Goal: Transaction & Acquisition: Purchase product/service

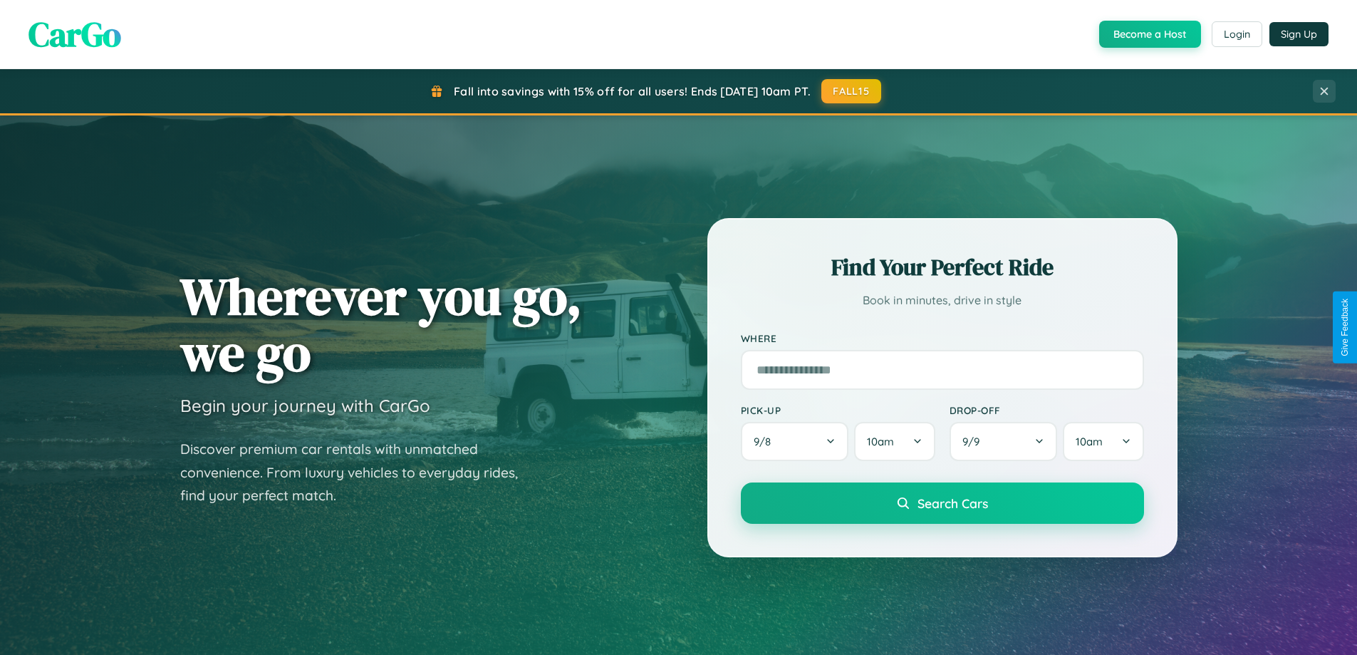
scroll to position [2741, 0]
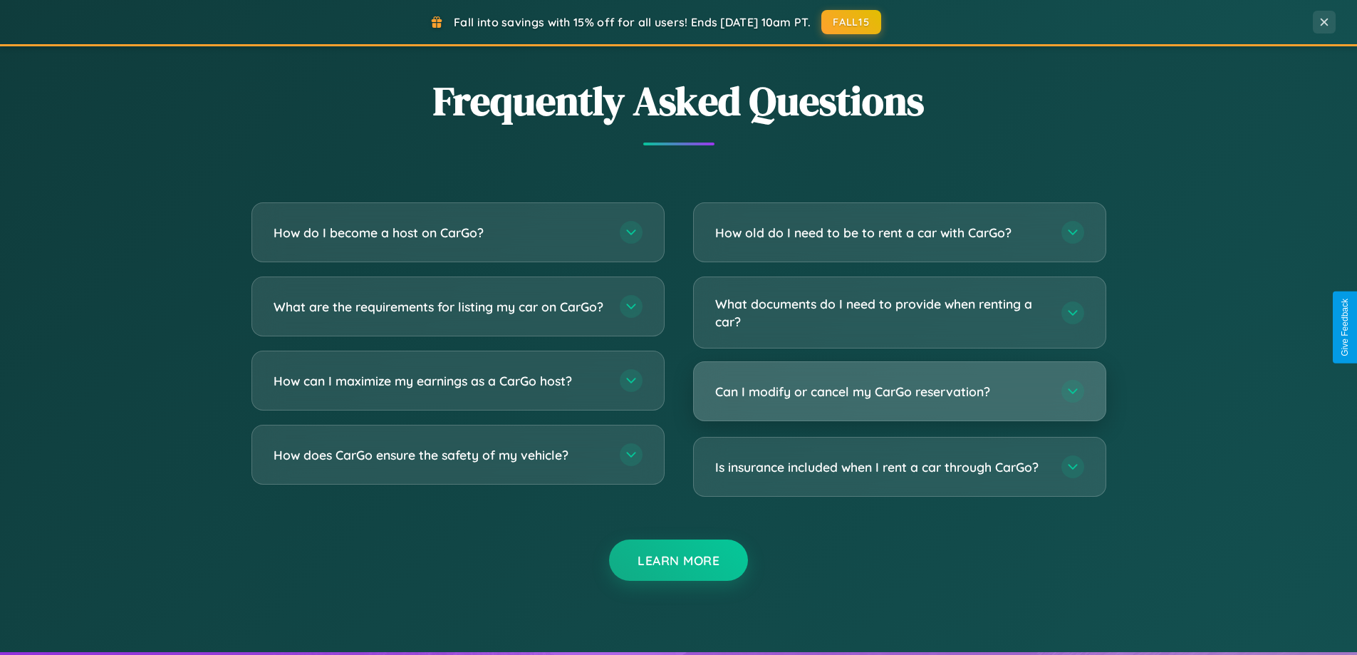
click at [899, 391] on h3 "Can I modify or cancel my CarGo reservation?" at bounding box center [881, 391] width 332 height 18
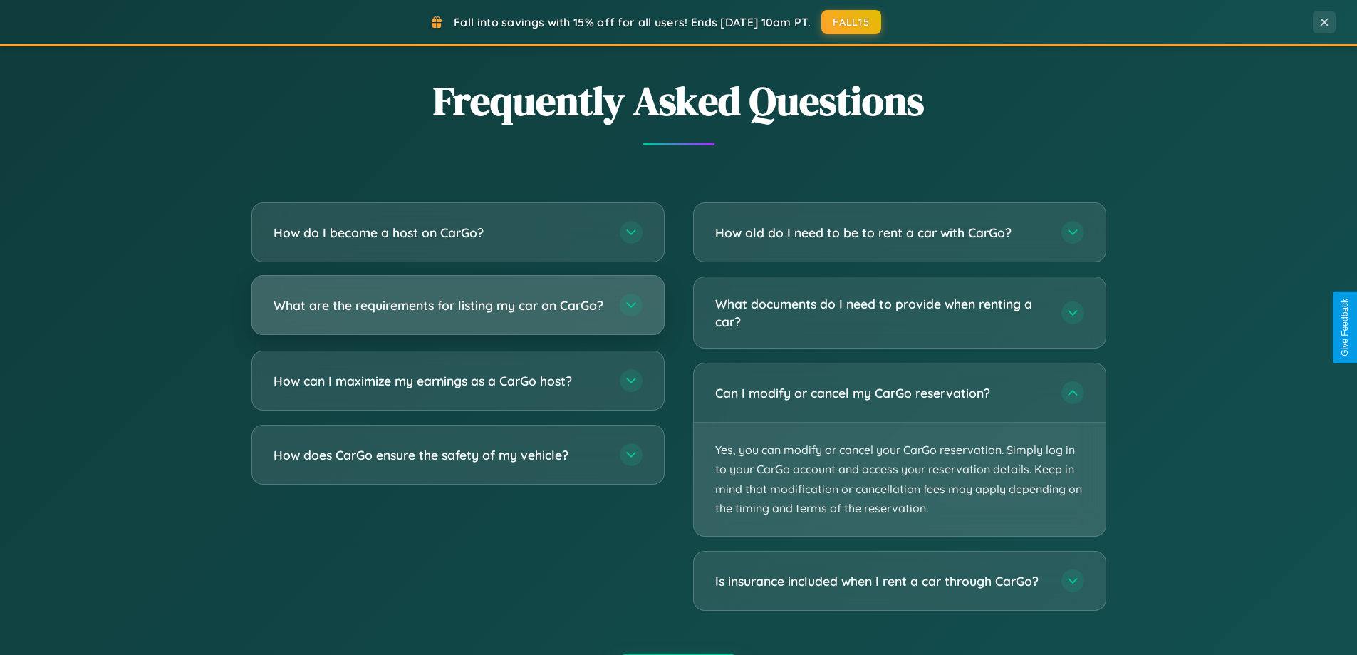
click at [457, 311] on h3 "What are the requirements for listing my car on CarGo?" at bounding box center [440, 305] width 332 height 18
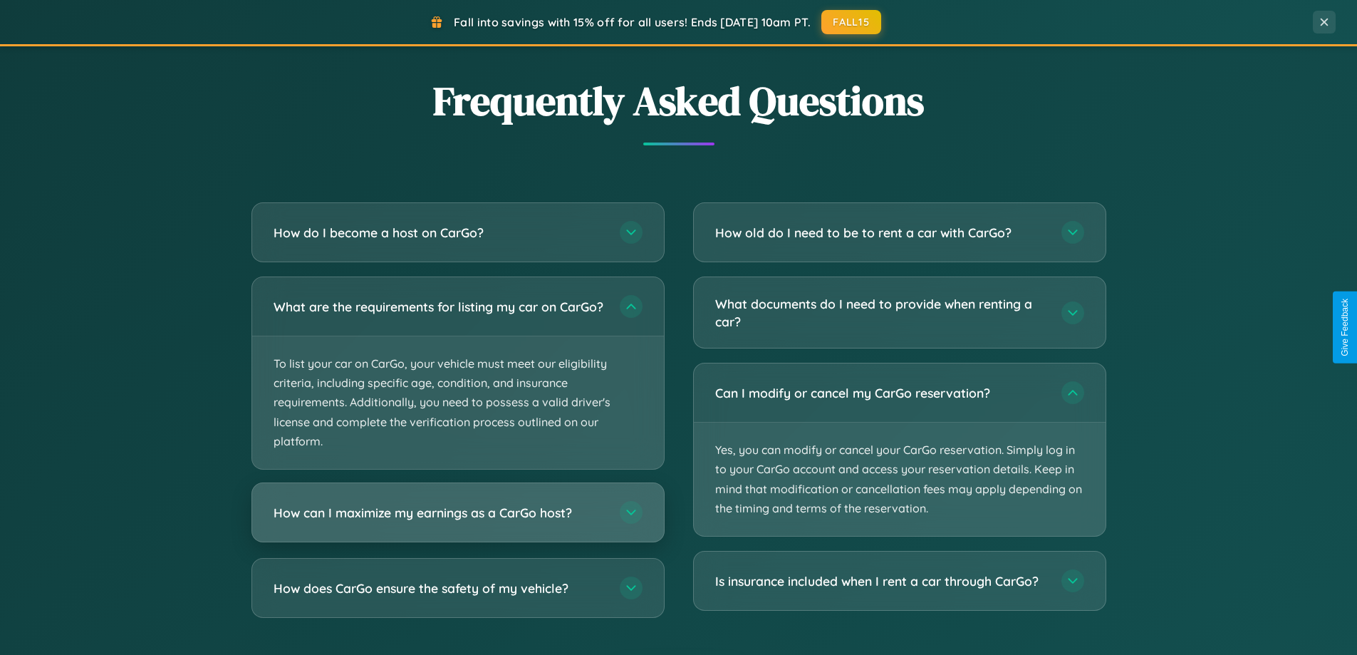
click at [457, 521] on h3 "How can I maximize my earnings as a CarGo host?" at bounding box center [440, 513] width 332 height 18
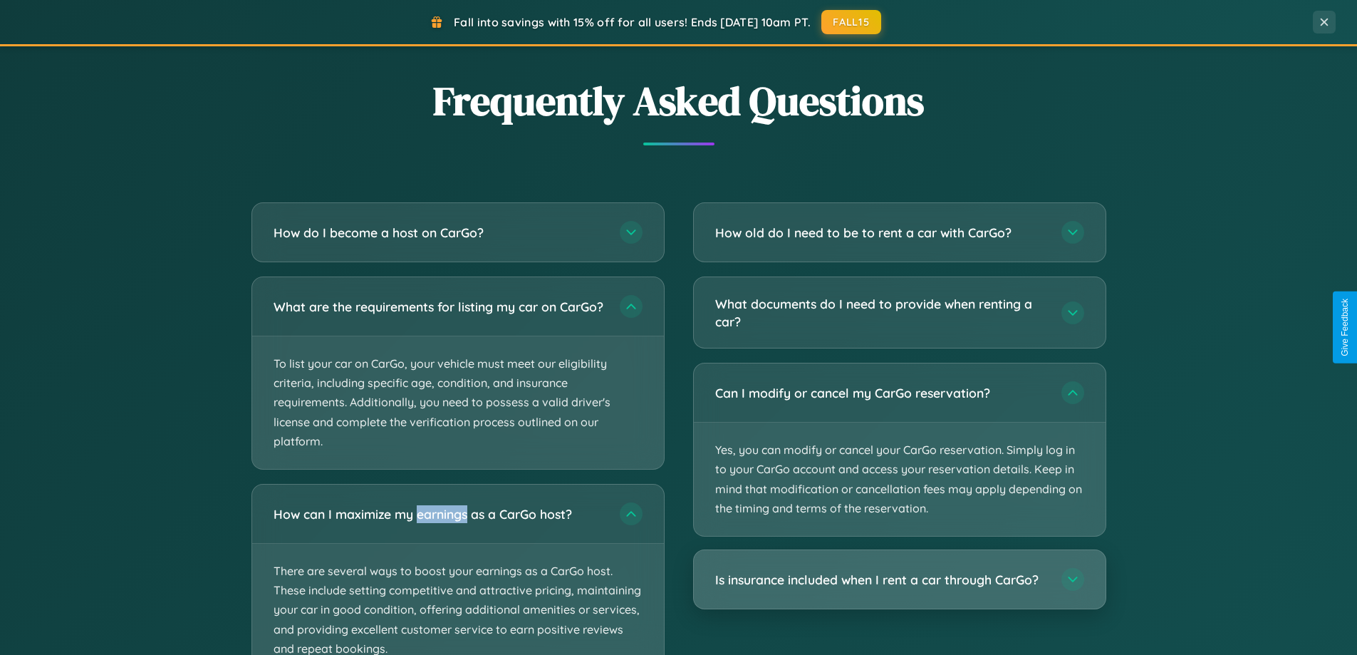
click at [899, 579] on h3 "Is insurance included when I rent a car through CarGo?" at bounding box center [881, 580] width 332 height 18
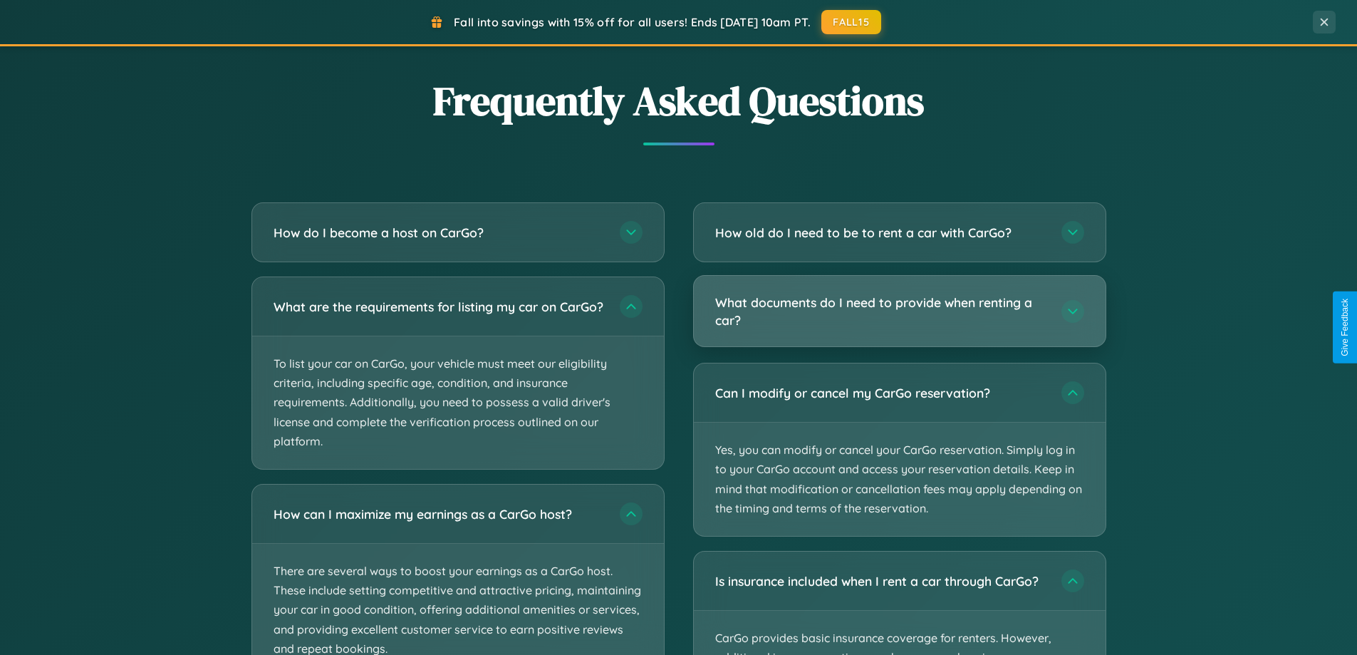
click at [899, 312] on h3 "What documents do I need to provide when renting a car?" at bounding box center [881, 310] width 332 height 35
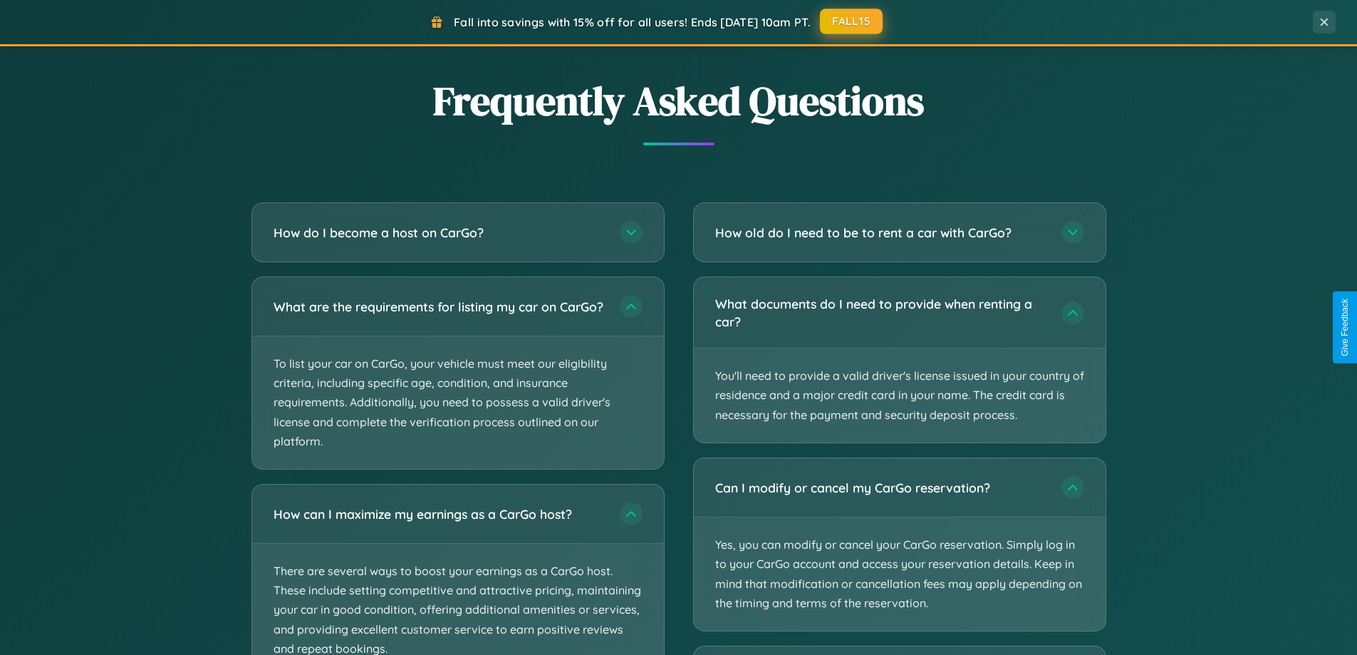
click at [852, 21] on button "FALL15" at bounding box center [851, 22] width 63 height 26
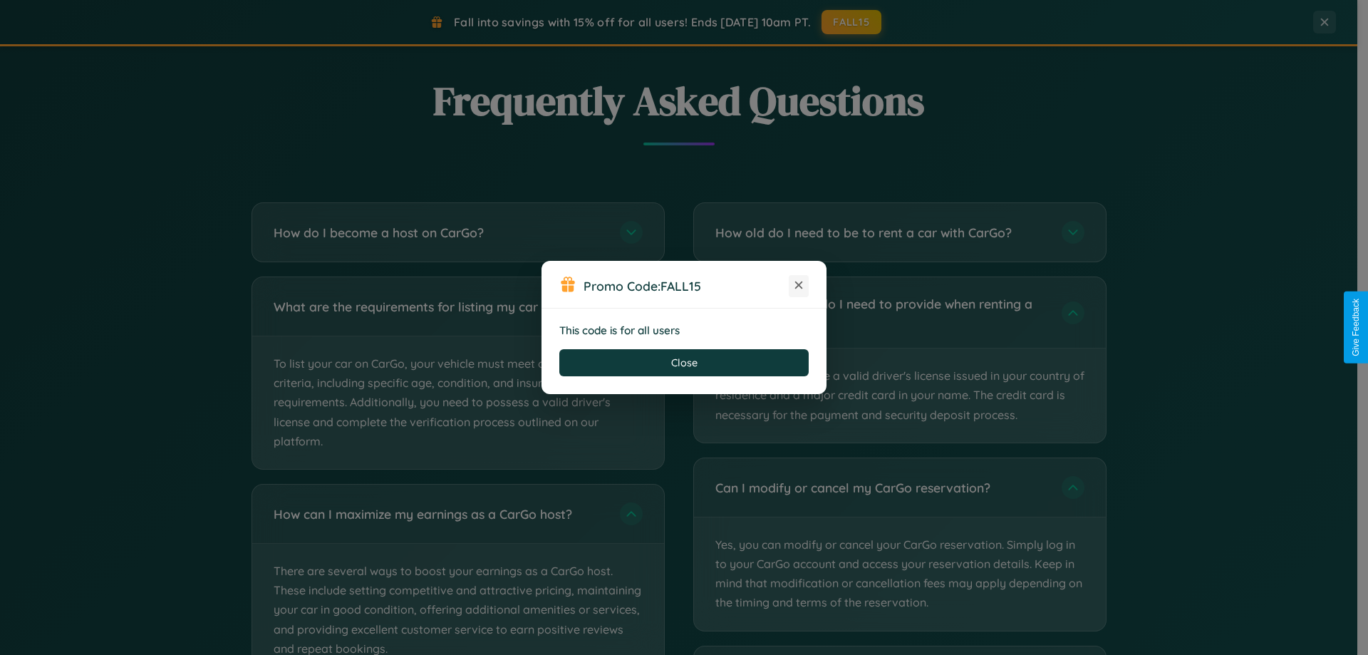
click at [798, 286] on icon at bounding box center [798, 285] width 14 height 14
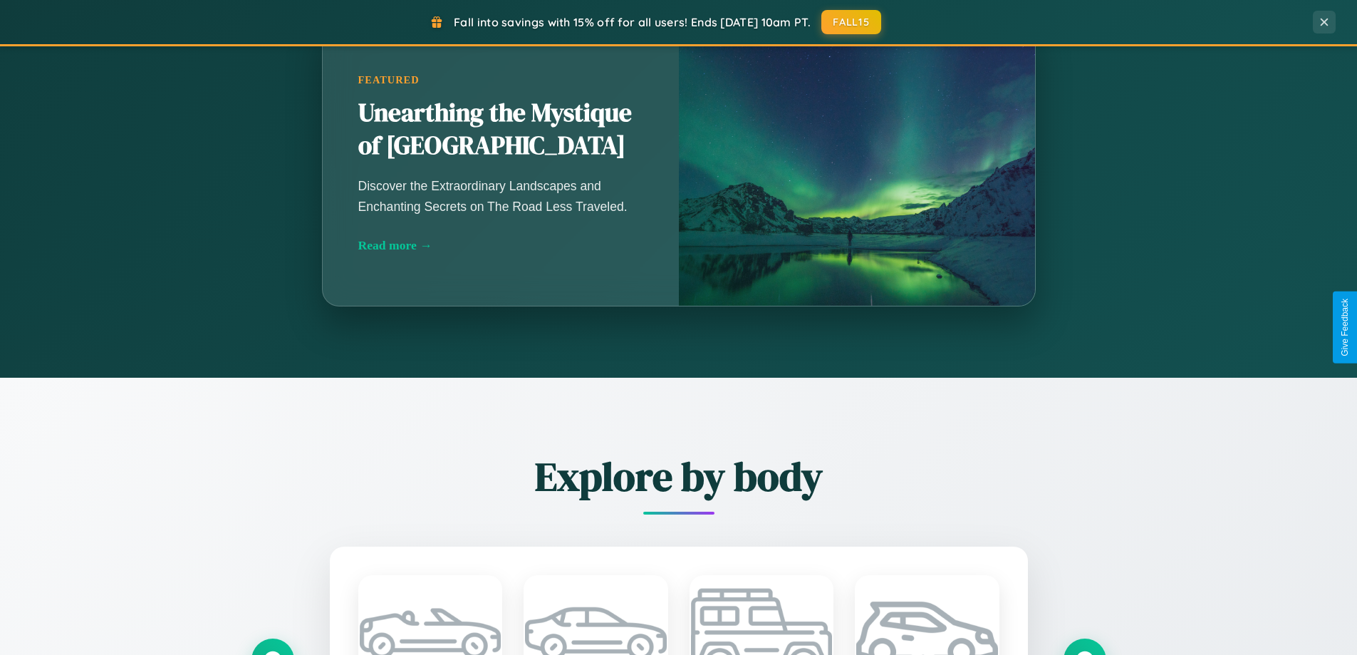
scroll to position [614, 0]
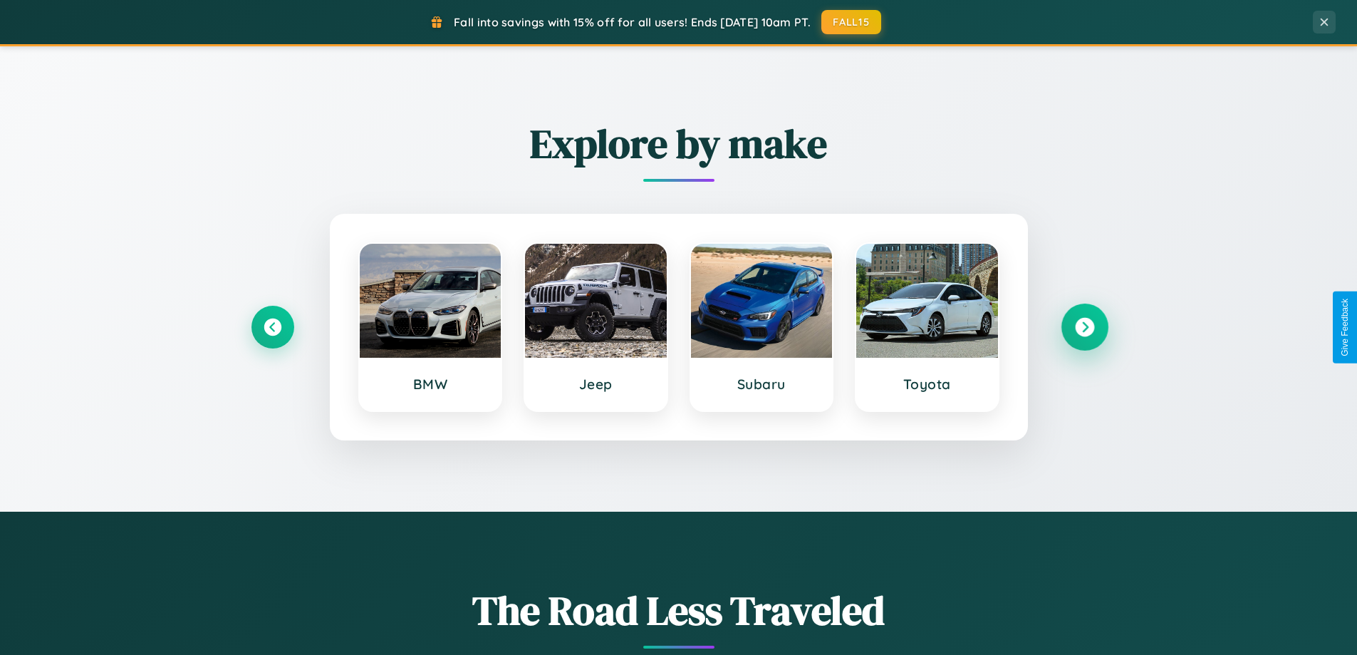
click at [1084, 327] on icon at bounding box center [1084, 327] width 19 height 19
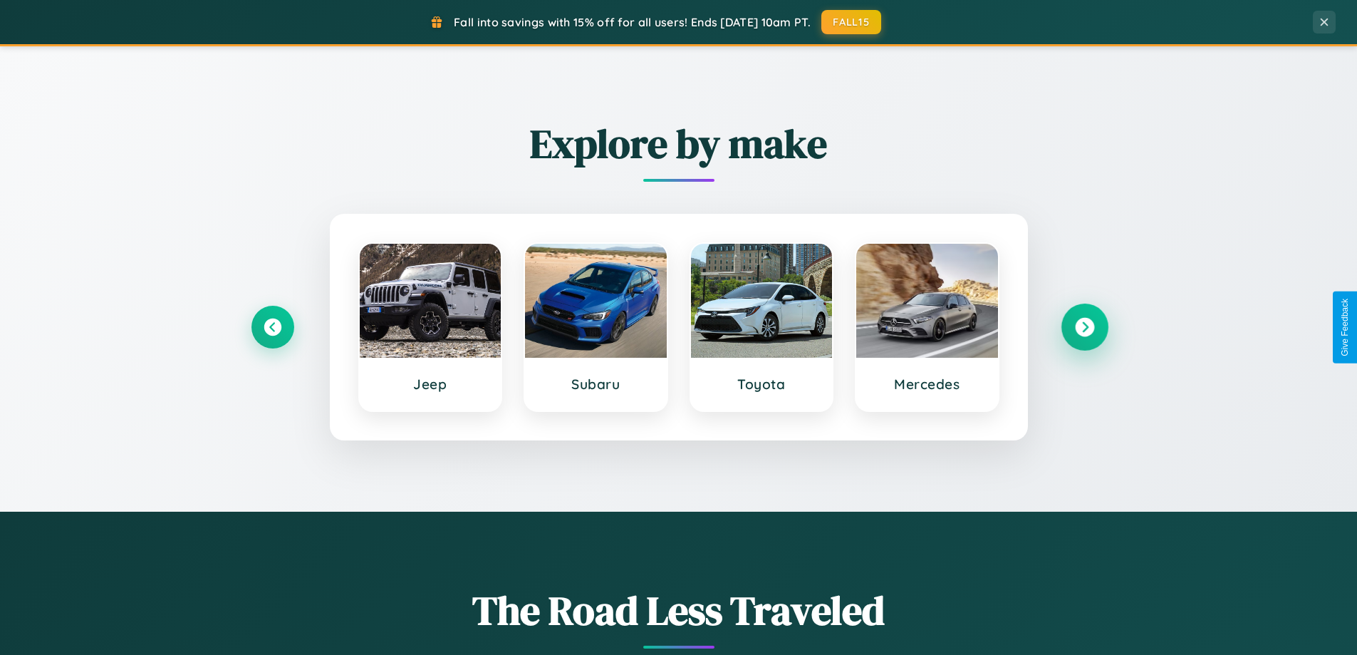
click at [1084, 327] on icon at bounding box center [1084, 327] width 19 height 19
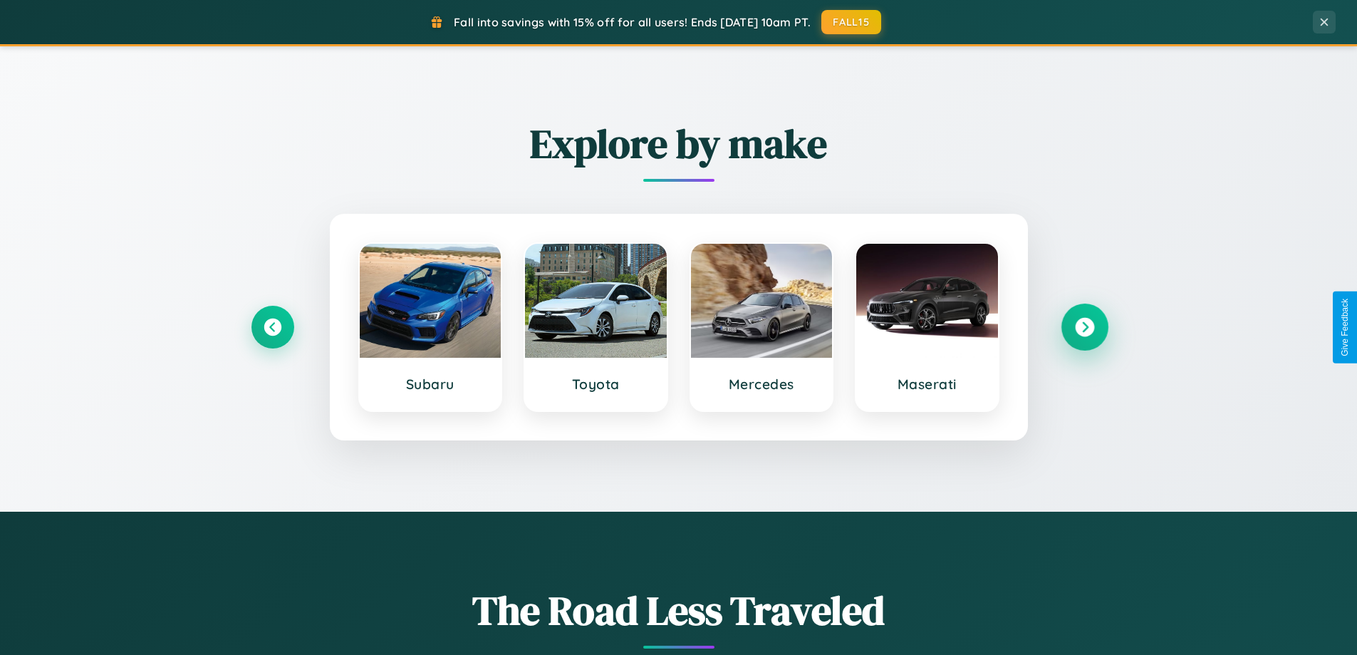
click at [1084, 327] on icon at bounding box center [1084, 327] width 19 height 19
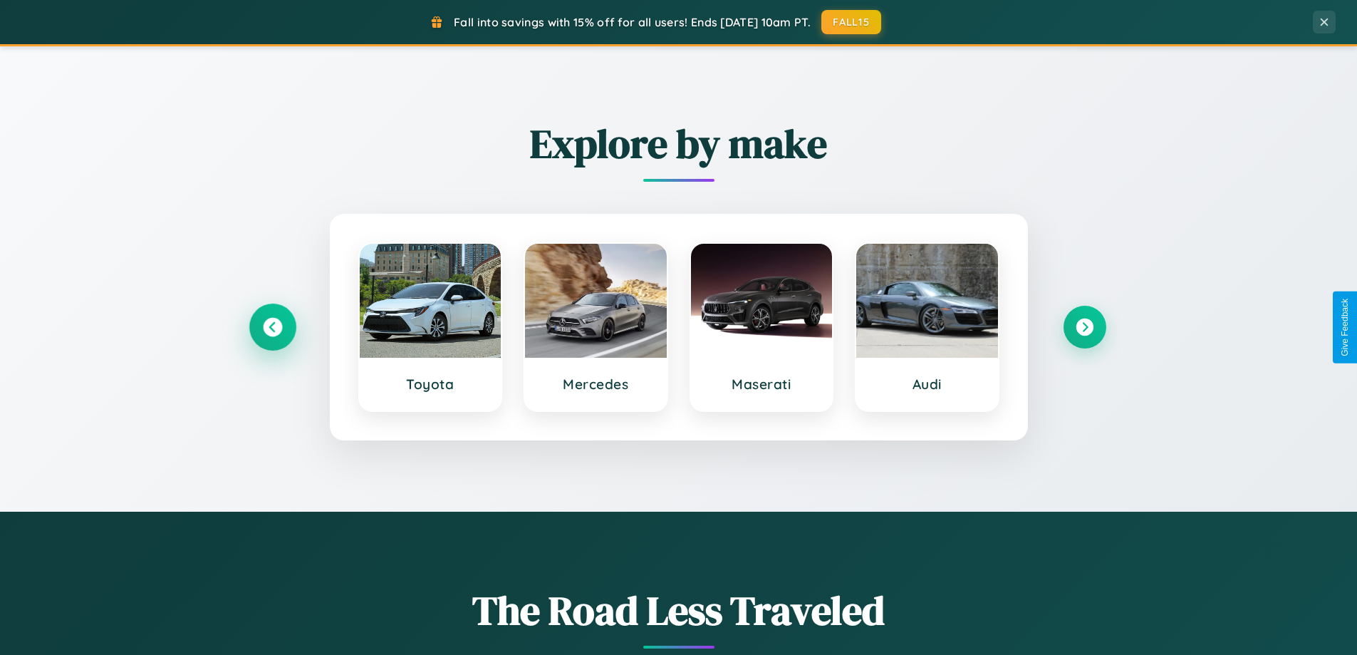
click at [272, 327] on icon at bounding box center [272, 327] width 19 height 19
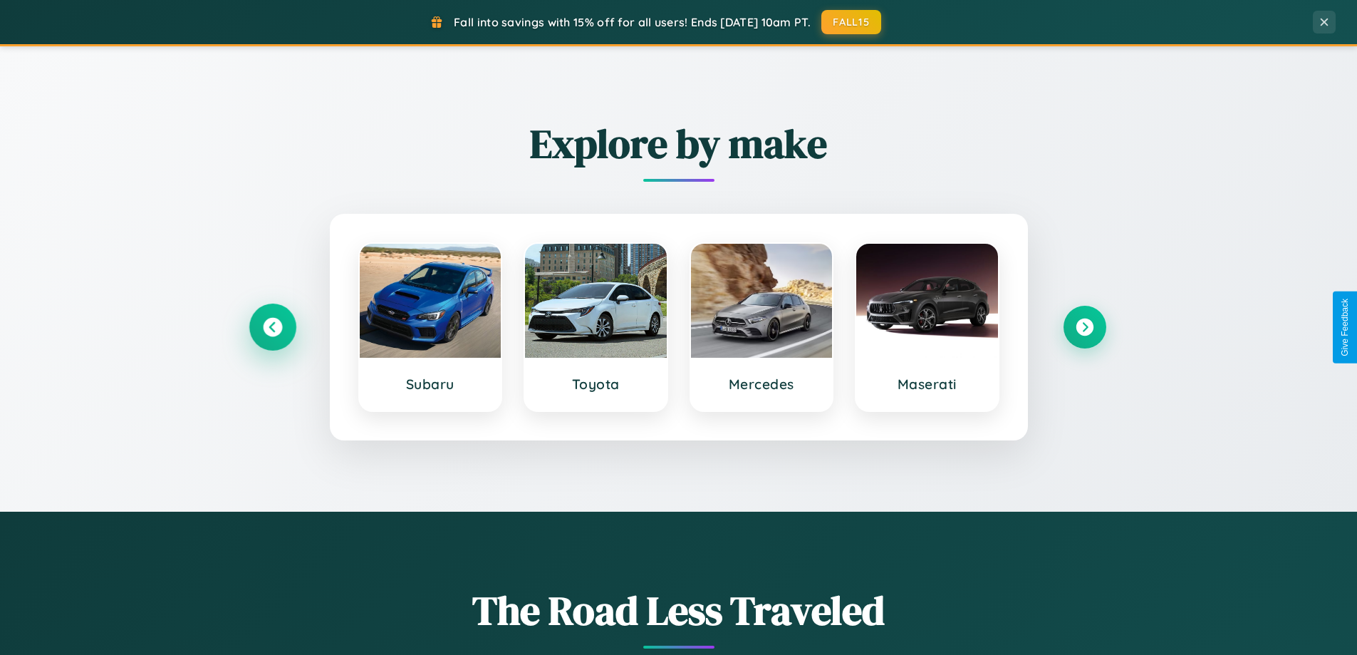
scroll to position [42, 0]
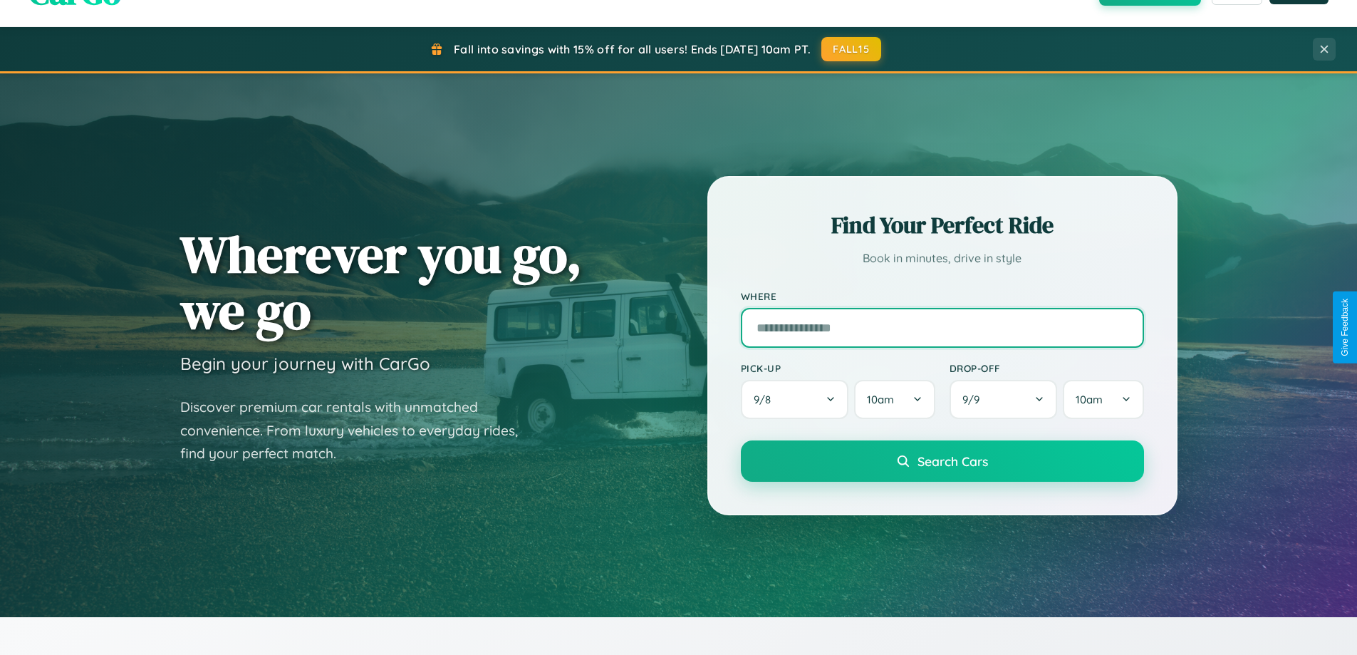
click at [942, 327] on input "text" at bounding box center [942, 328] width 403 height 40
type input "**********"
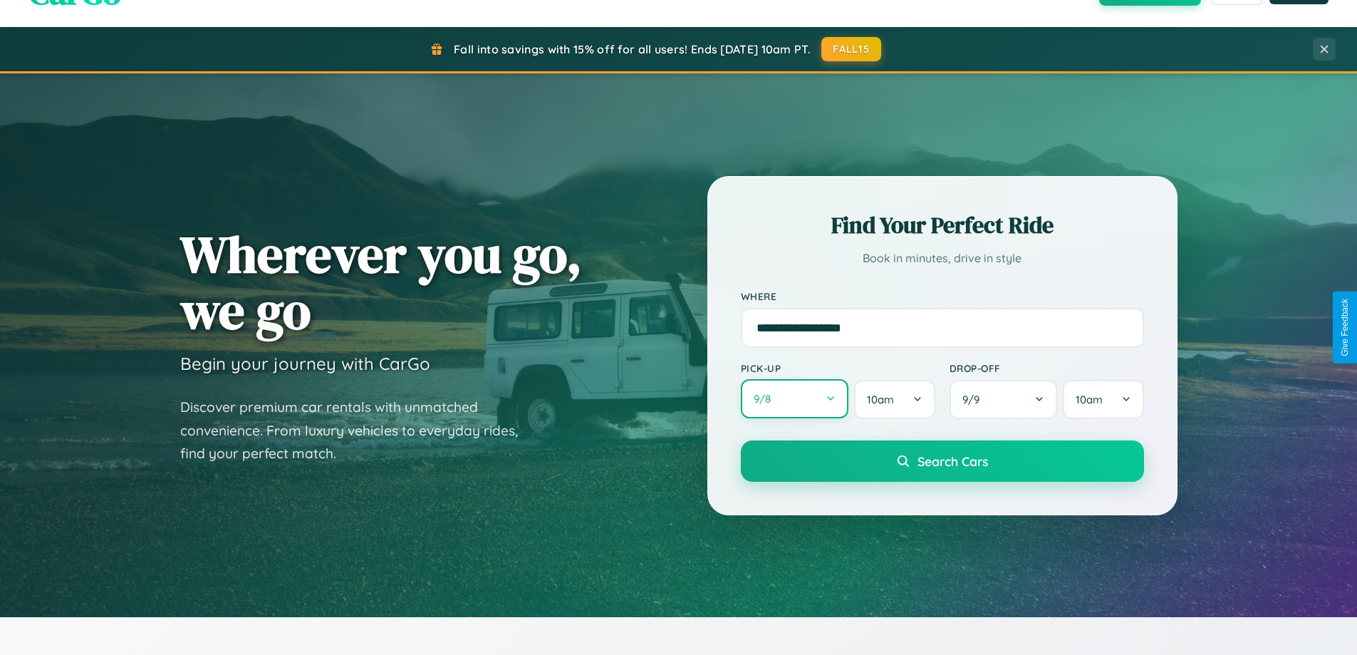
click at [794, 399] on button "9 / 8" at bounding box center [795, 398] width 108 height 39
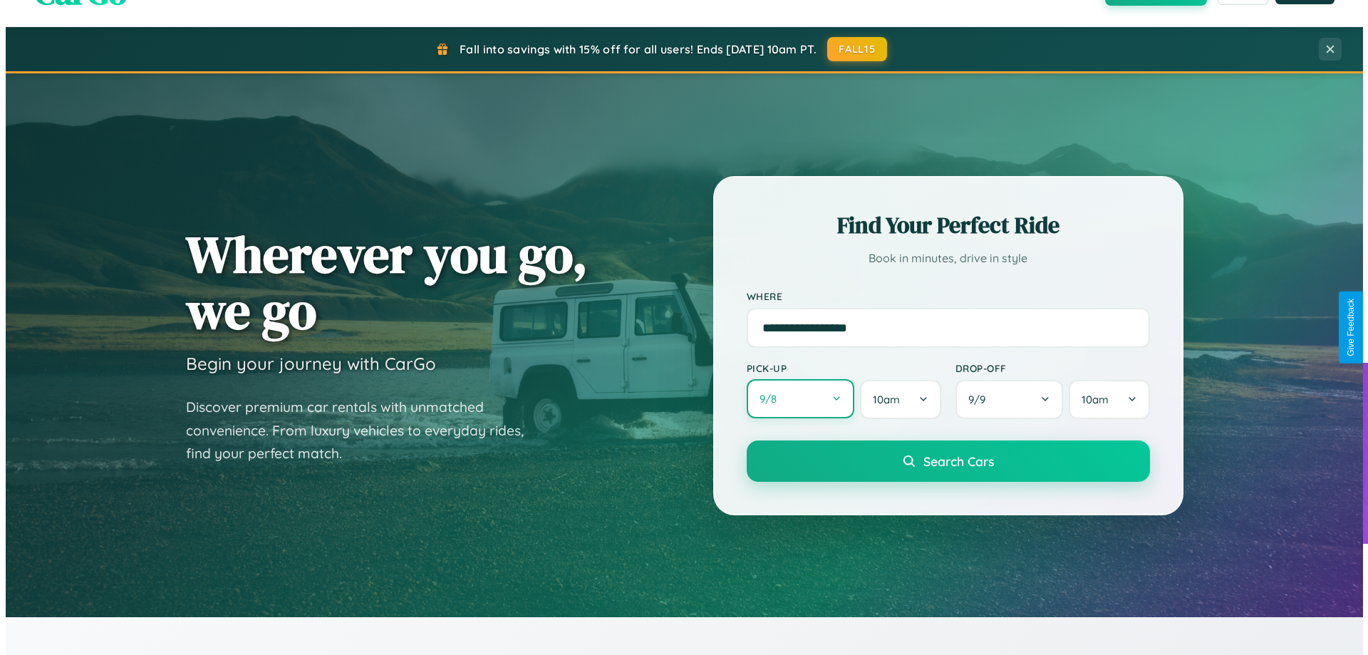
select select "*"
select select "****"
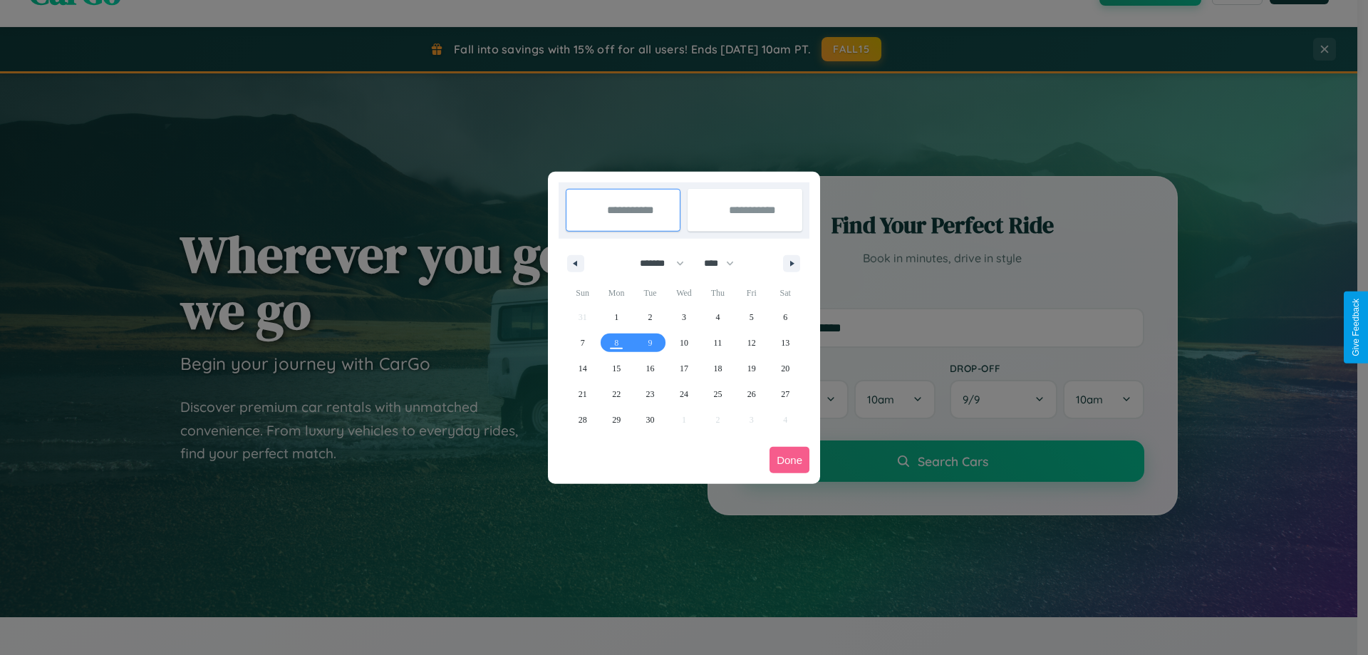
drag, startPoint x: 655, startPoint y: 263, endPoint x: 684, endPoint y: 286, distance: 36.5
click at [655, 263] on select "******* ******** ***** ***** *** **** **** ****** ********* ******* ******** **…" at bounding box center [659, 263] width 61 height 24
select select "*"
drag, startPoint x: 725, startPoint y: 263, endPoint x: 684, endPoint y: 286, distance: 47.2
click at [725, 263] on select "**** **** **** **** **** **** **** **** **** **** **** **** **** **** **** ****…" at bounding box center [718, 263] width 43 height 24
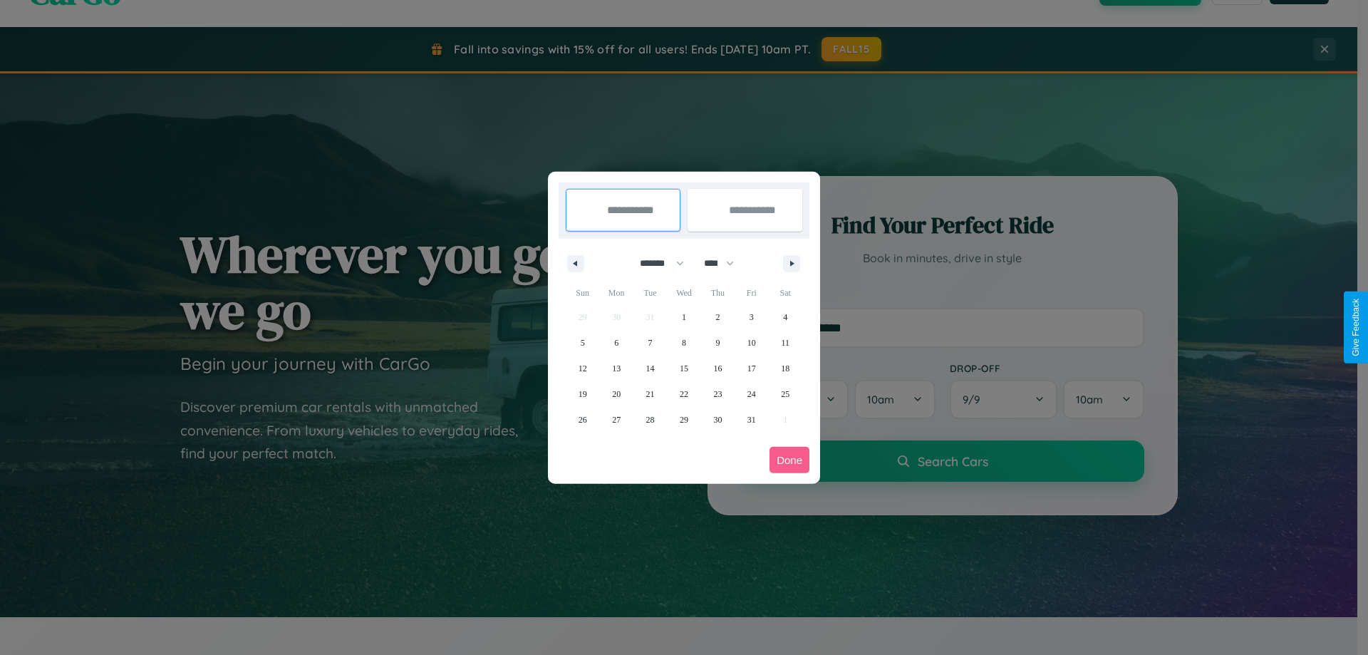
select select "****"
click at [785, 393] on span "24" at bounding box center [785, 394] width 9 height 26
type input "**********"
click at [717, 419] on span "29" at bounding box center [717, 420] width 9 height 26
type input "**********"
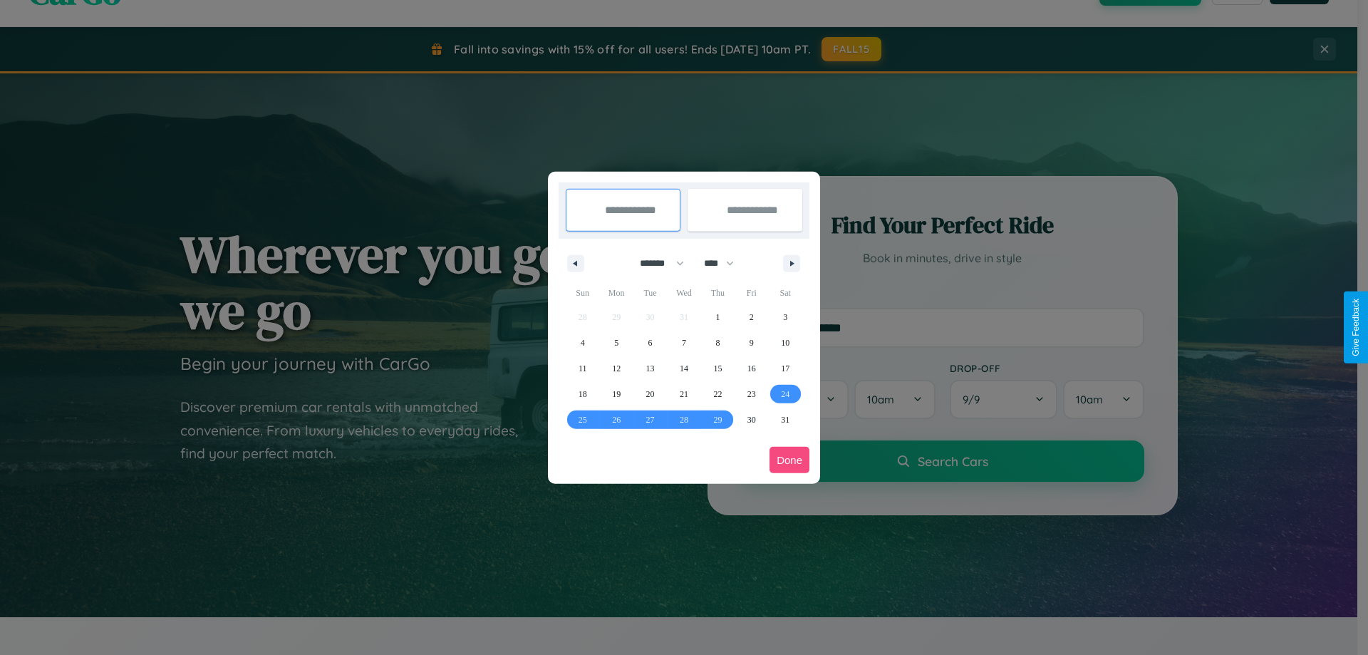
click at [789, 459] on button "Done" at bounding box center [789, 460] width 40 height 26
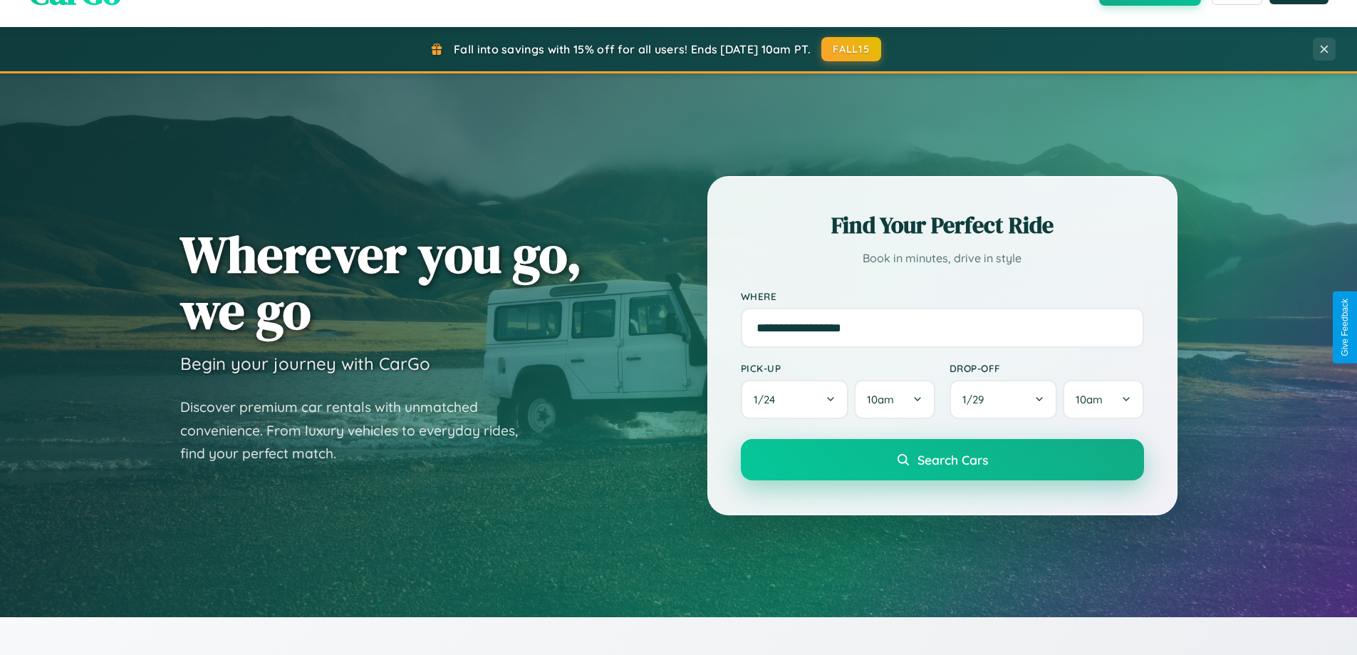
click at [942, 459] on span "Search Cars" at bounding box center [952, 460] width 71 height 16
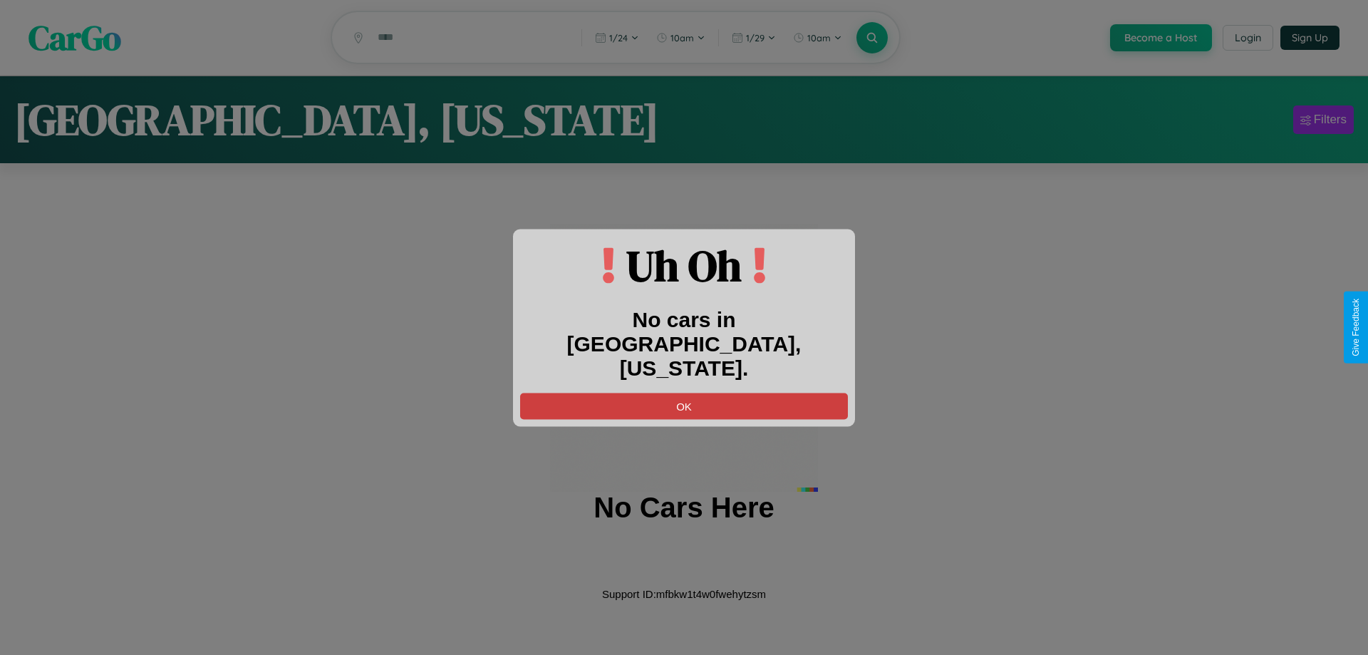
click at [684, 392] on button "OK" at bounding box center [684, 405] width 328 height 26
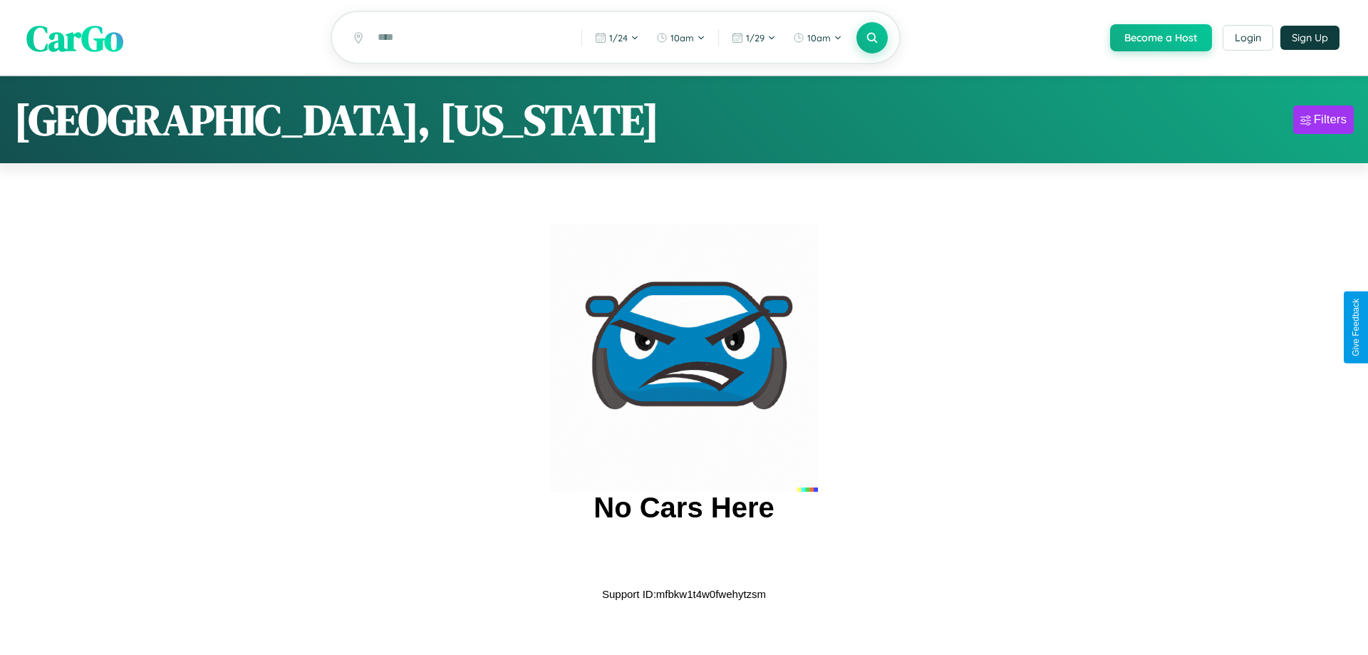
click at [75, 38] on span "CarGo" at bounding box center [74, 37] width 97 height 49
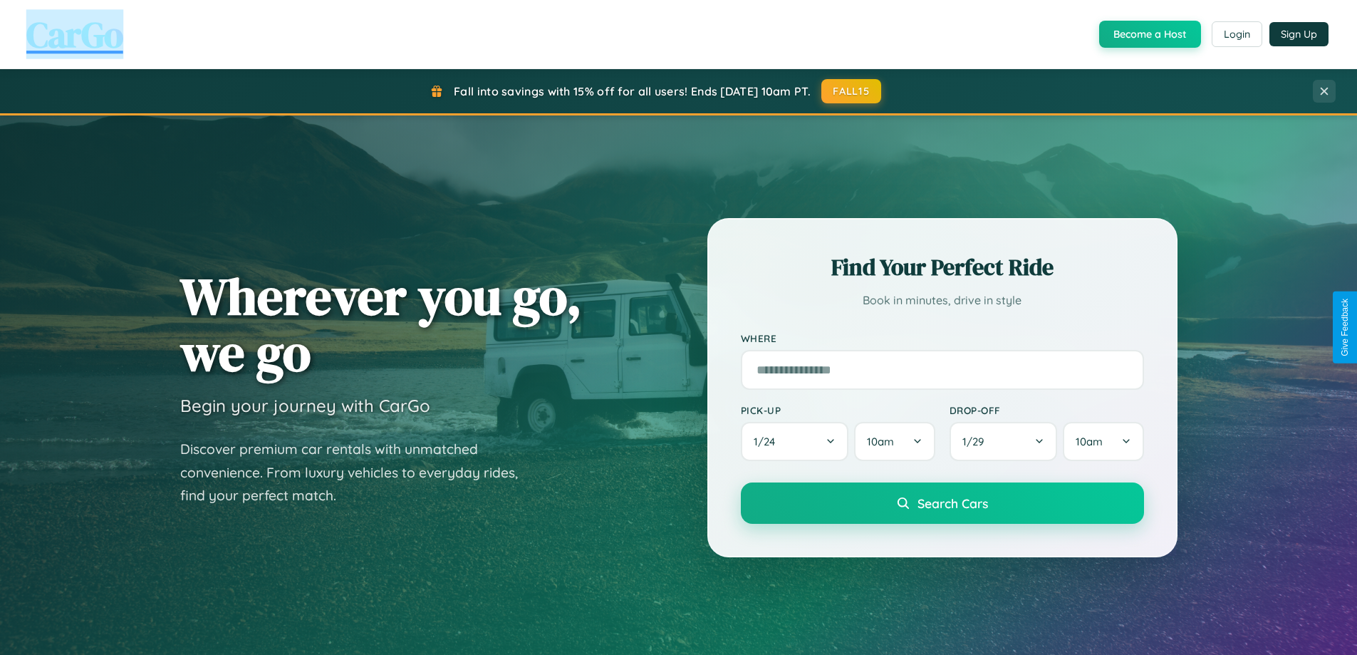
scroll to position [614, 0]
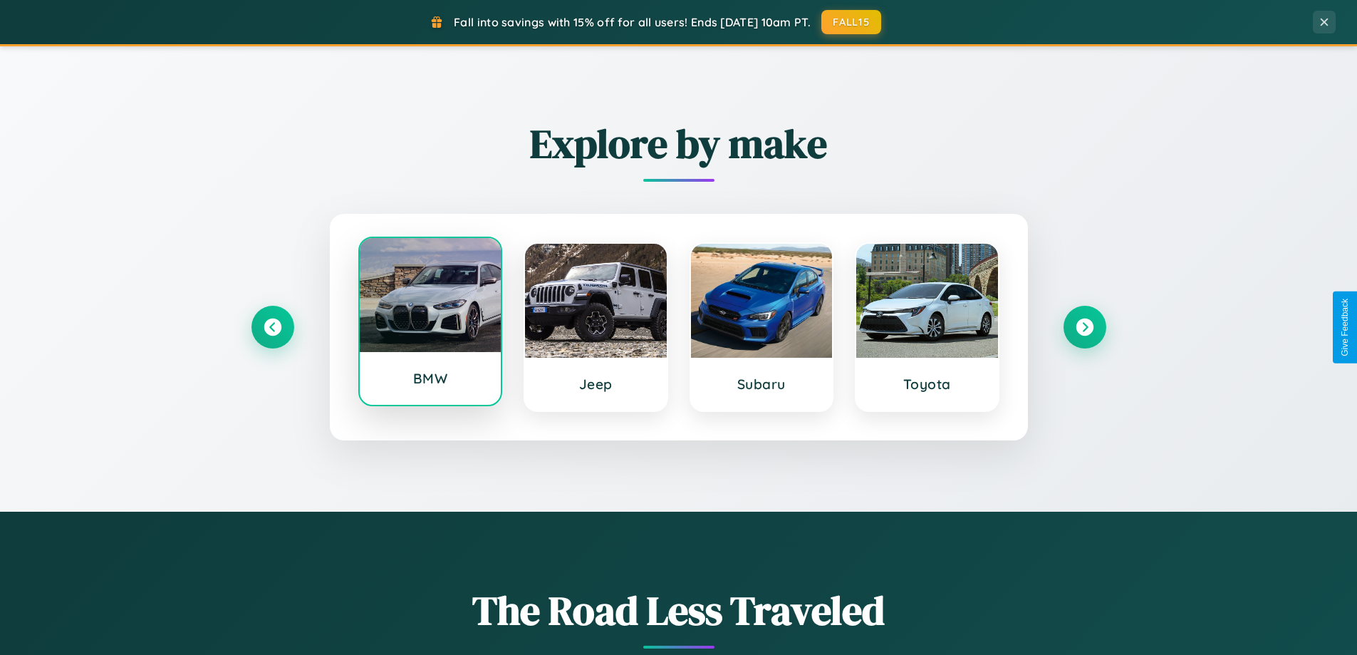
click at [429, 322] on div at bounding box center [431, 295] width 142 height 114
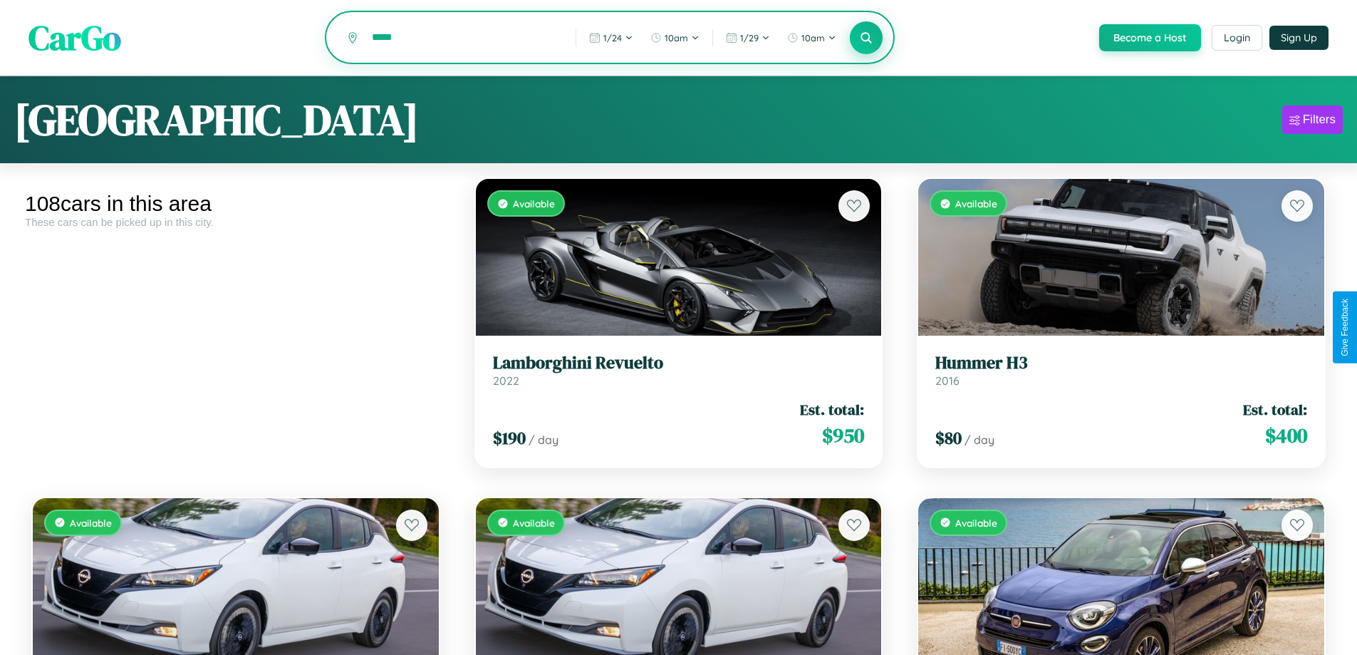
type input "*****"
click at [865, 38] on icon at bounding box center [867, 38] width 14 height 14
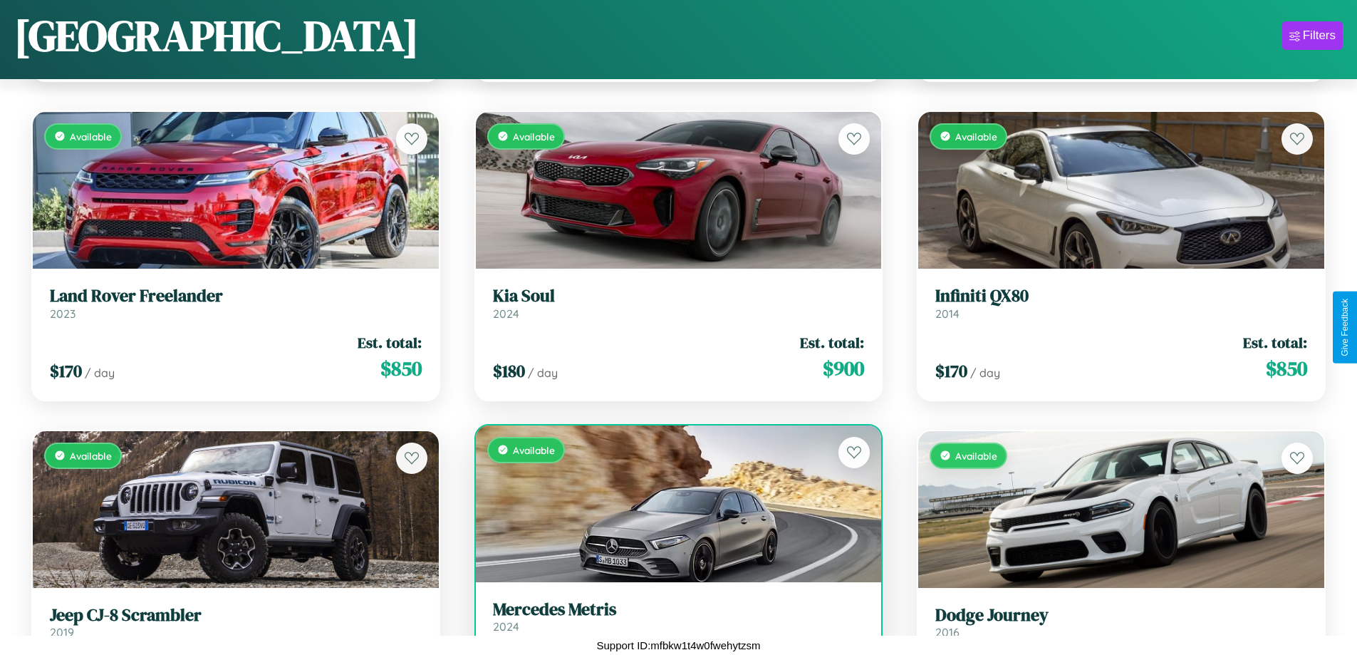
scroll to position [5304, 0]
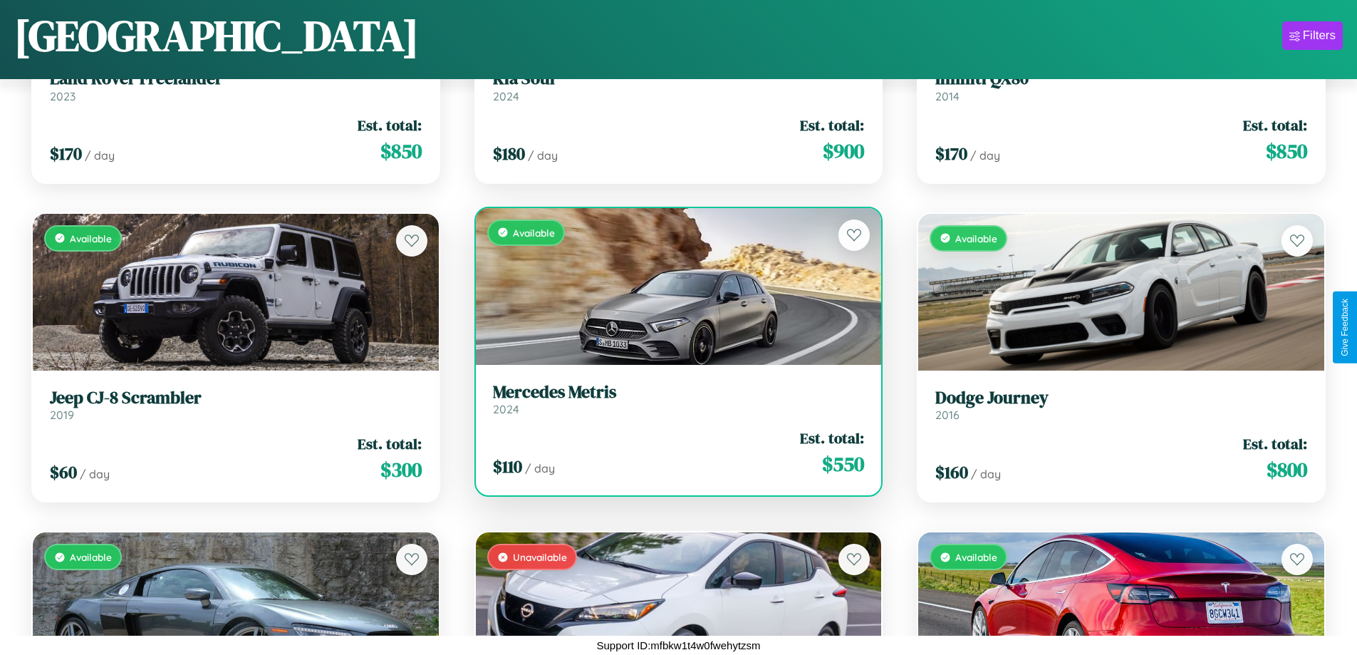
click at [672, 402] on h3 "Mercedes Metris" at bounding box center [679, 392] width 372 height 21
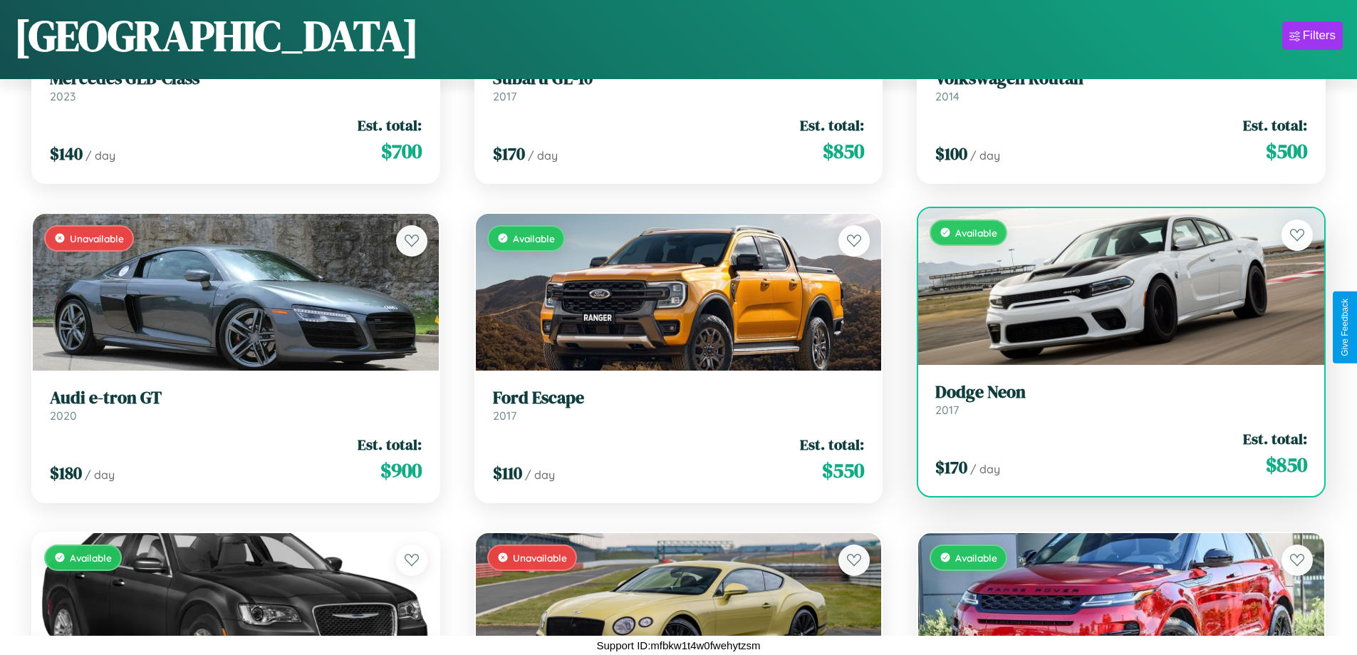
click at [1112, 405] on link "Dodge Neon 2017" at bounding box center [1121, 399] width 372 height 35
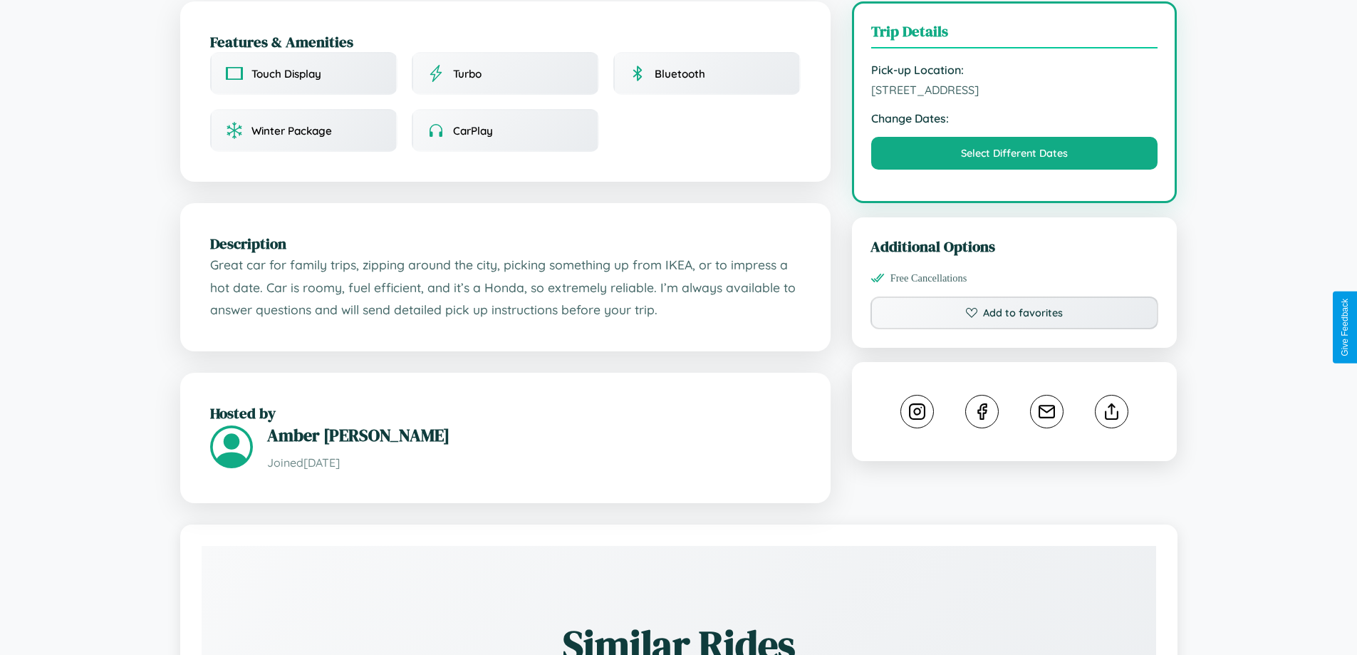
scroll to position [468, 0]
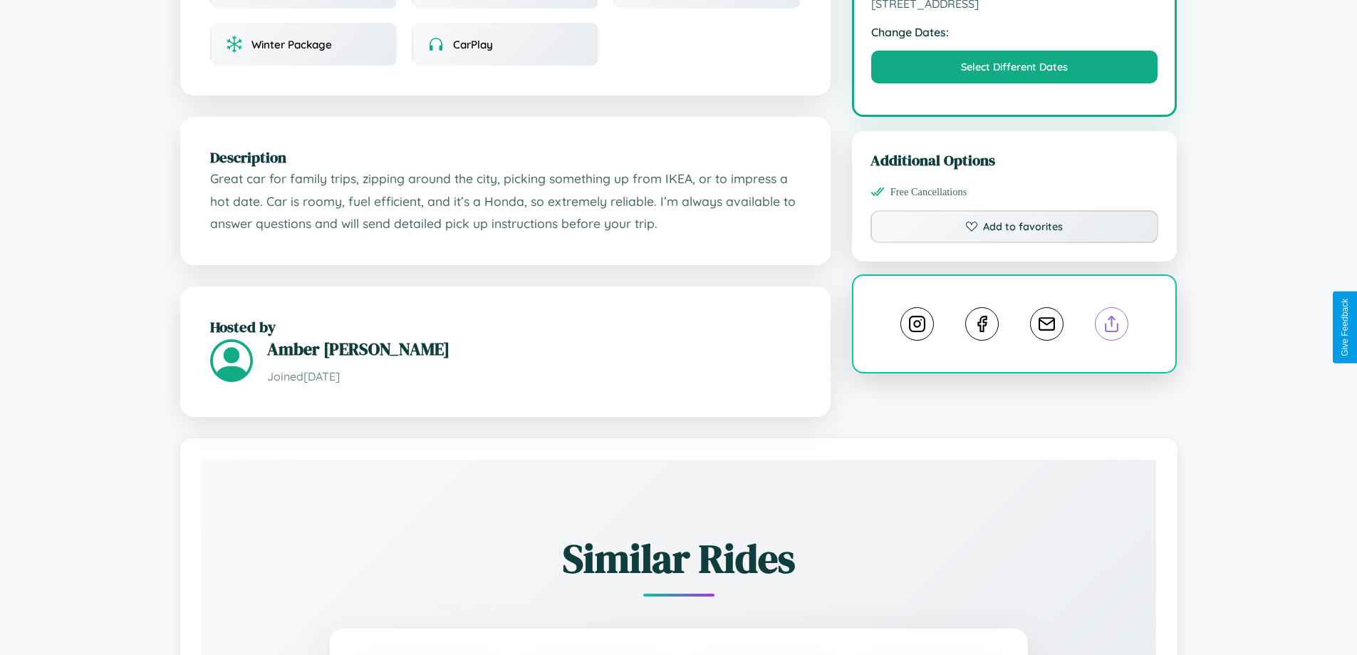
click at [1112, 326] on line at bounding box center [1112, 321] width 0 height 10
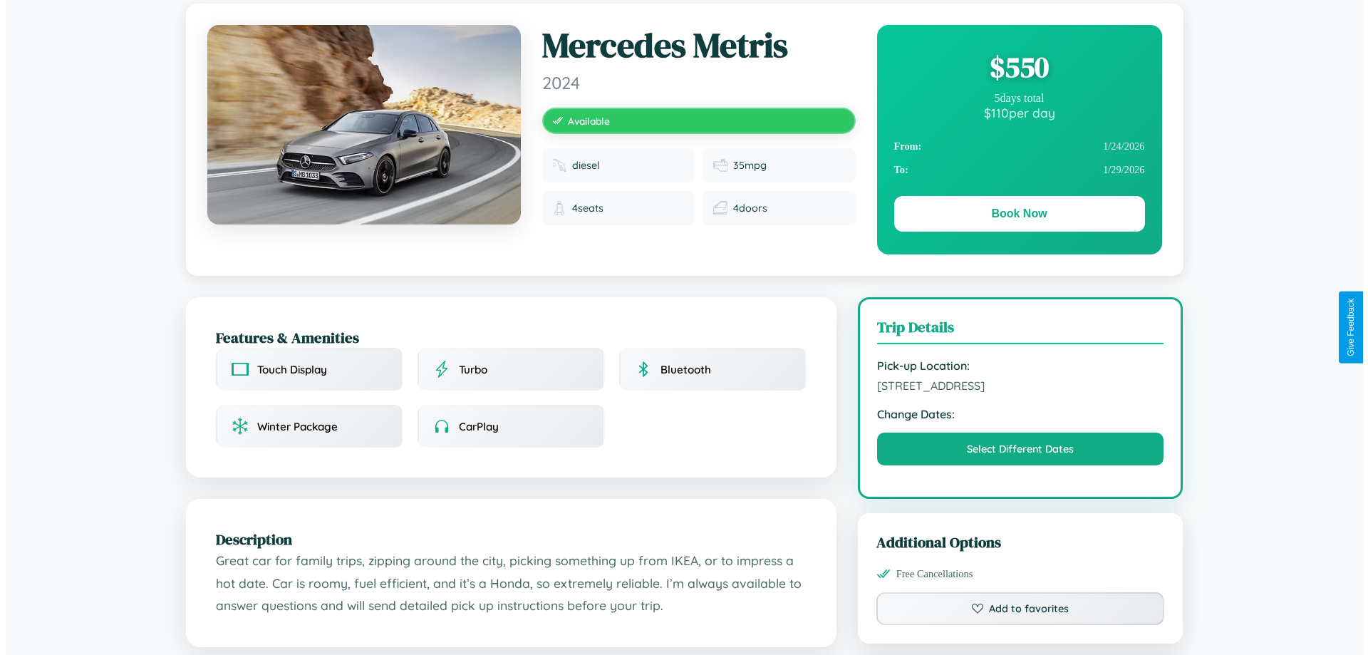
scroll to position [0, 0]
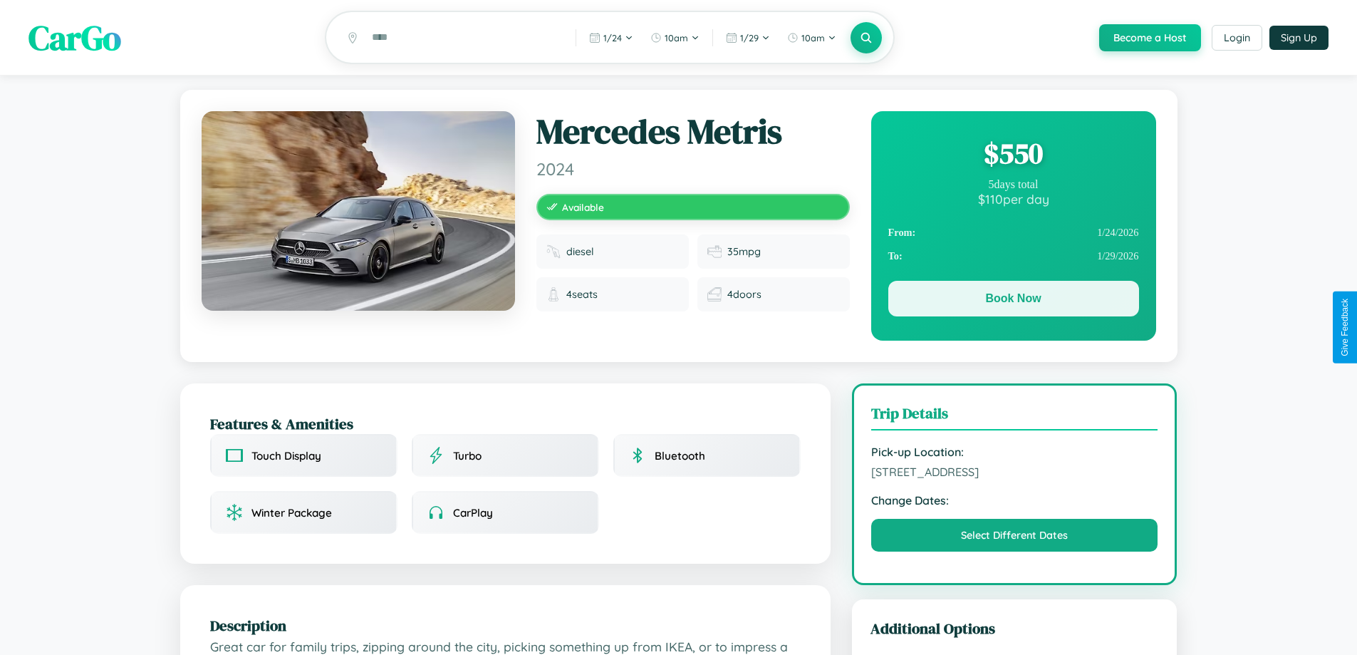
click at [1013, 301] on button "Book Now" at bounding box center [1013, 299] width 251 height 36
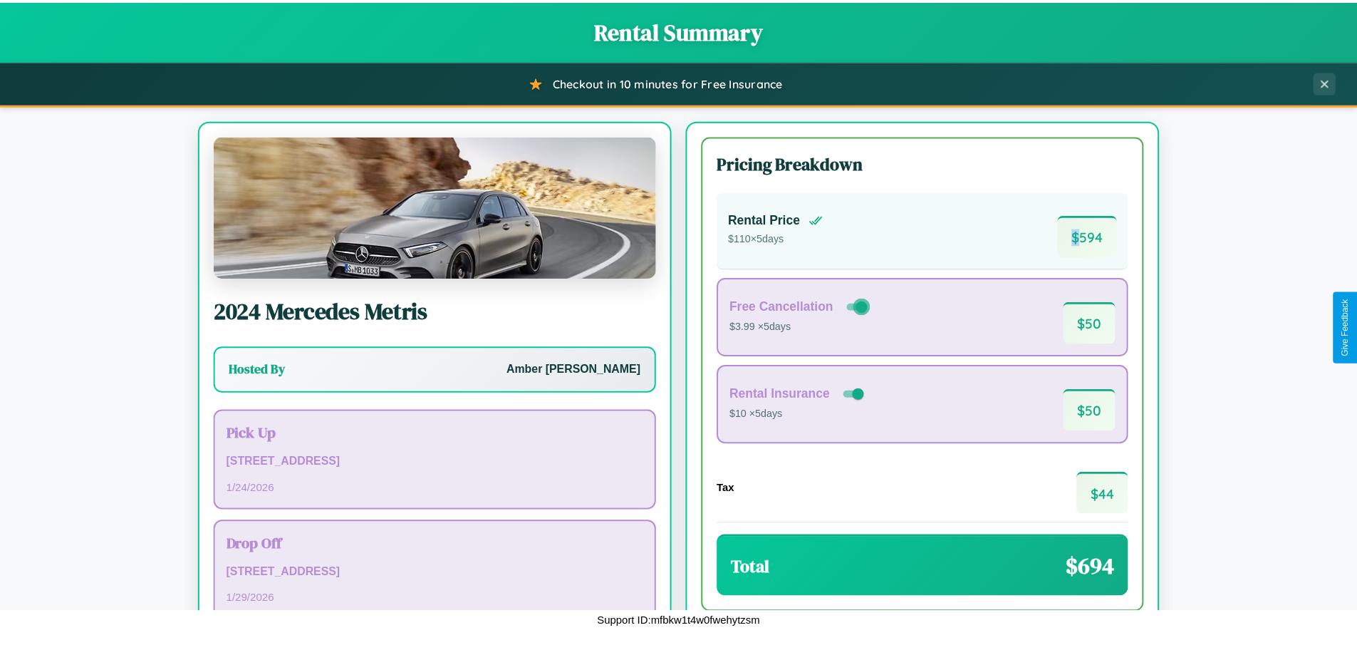
scroll to position [98, 0]
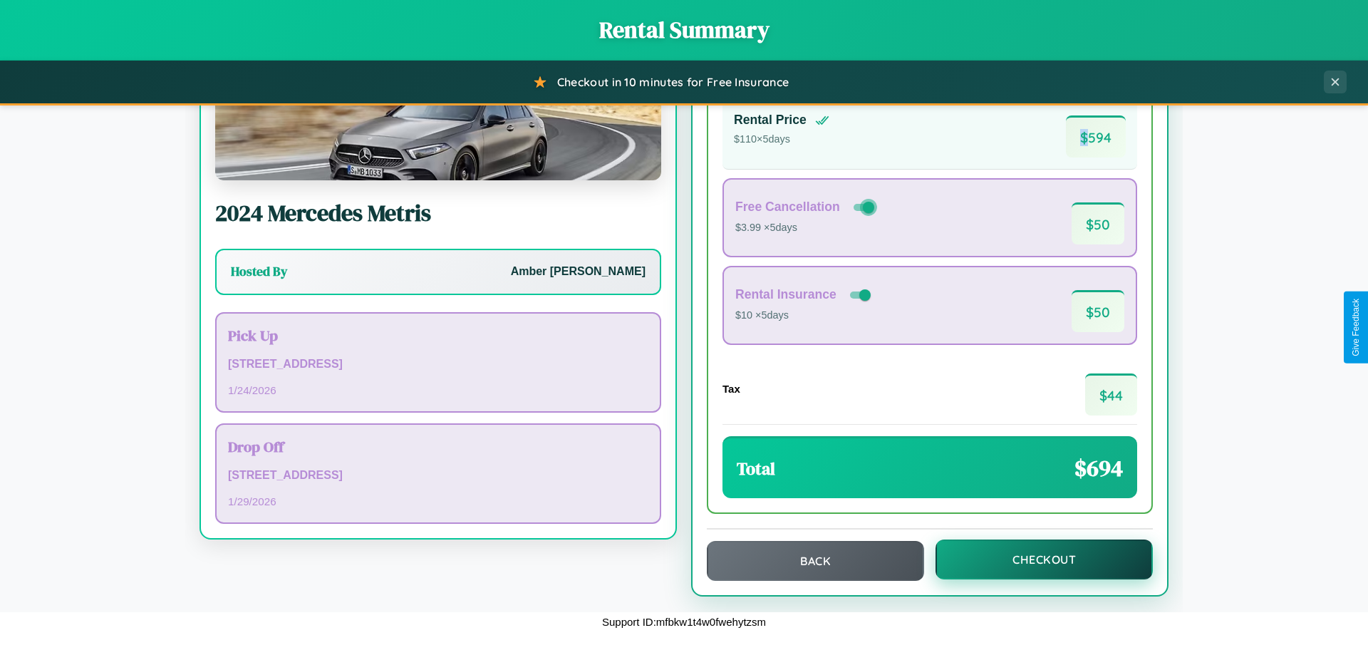
click at [1034, 559] on button "Checkout" at bounding box center [1043, 559] width 217 height 40
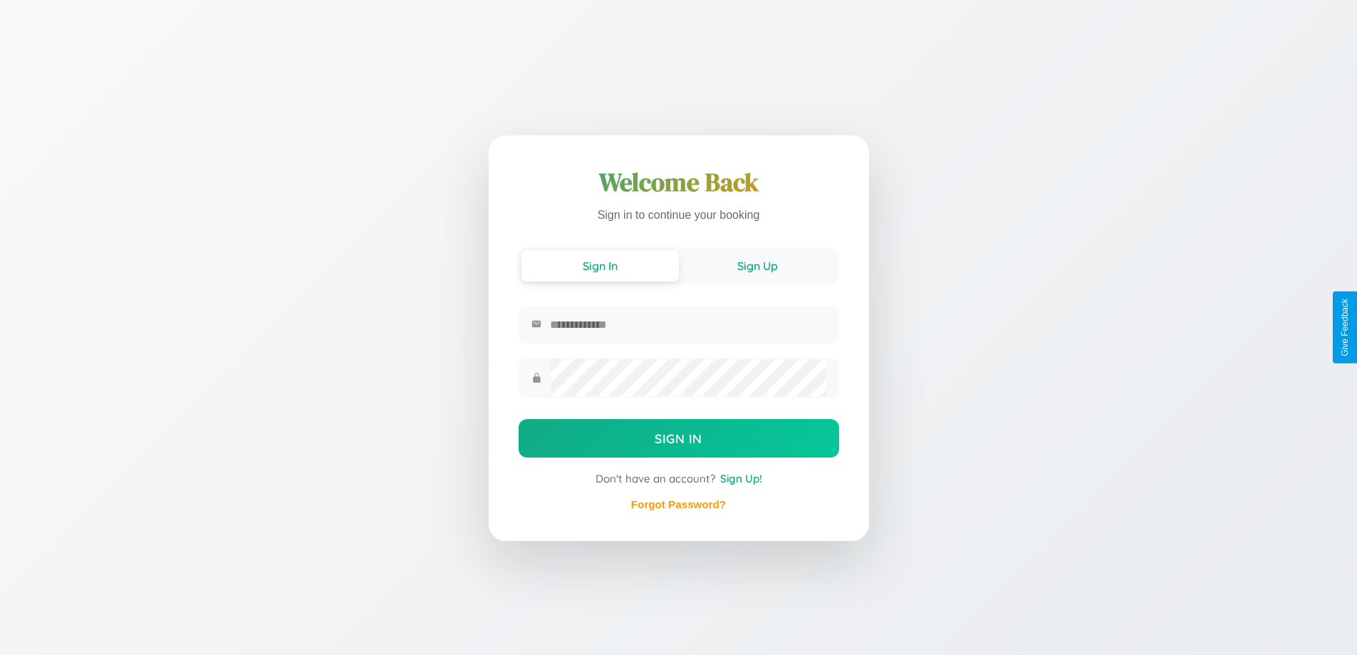
click at [757, 265] on button "Sign Up" at bounding box center [757, 265] width 157 height 31
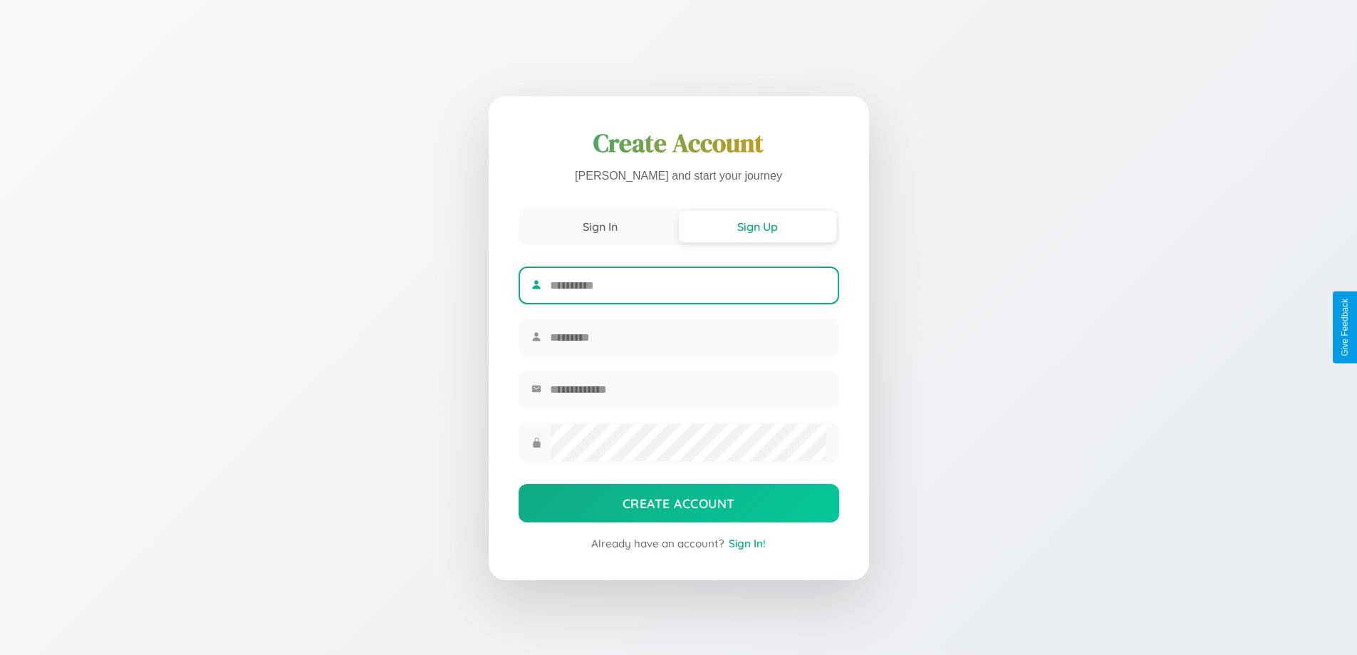
click at [687, 283] on input "text" at bounding box center [688, 285] width 276 height 35
type input "******"
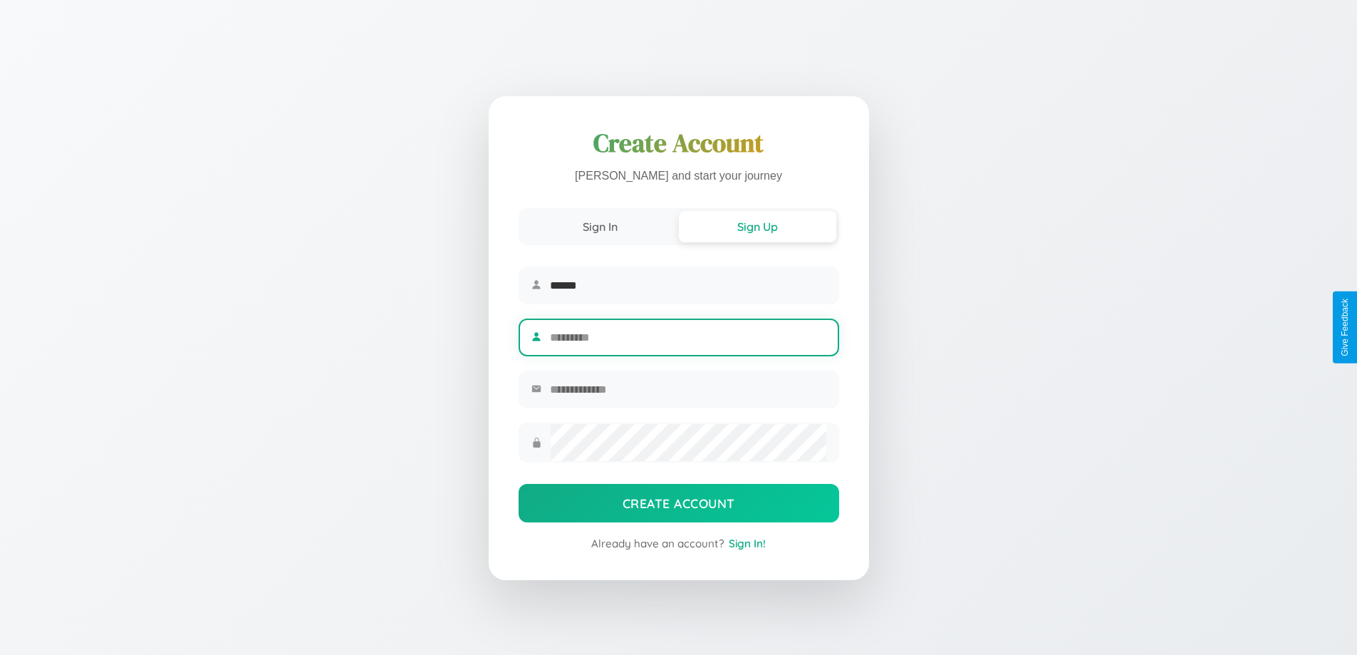
click at [687, 337] on input "text" at bounding box center [688, 337] width 276 height 35
type input "*******"
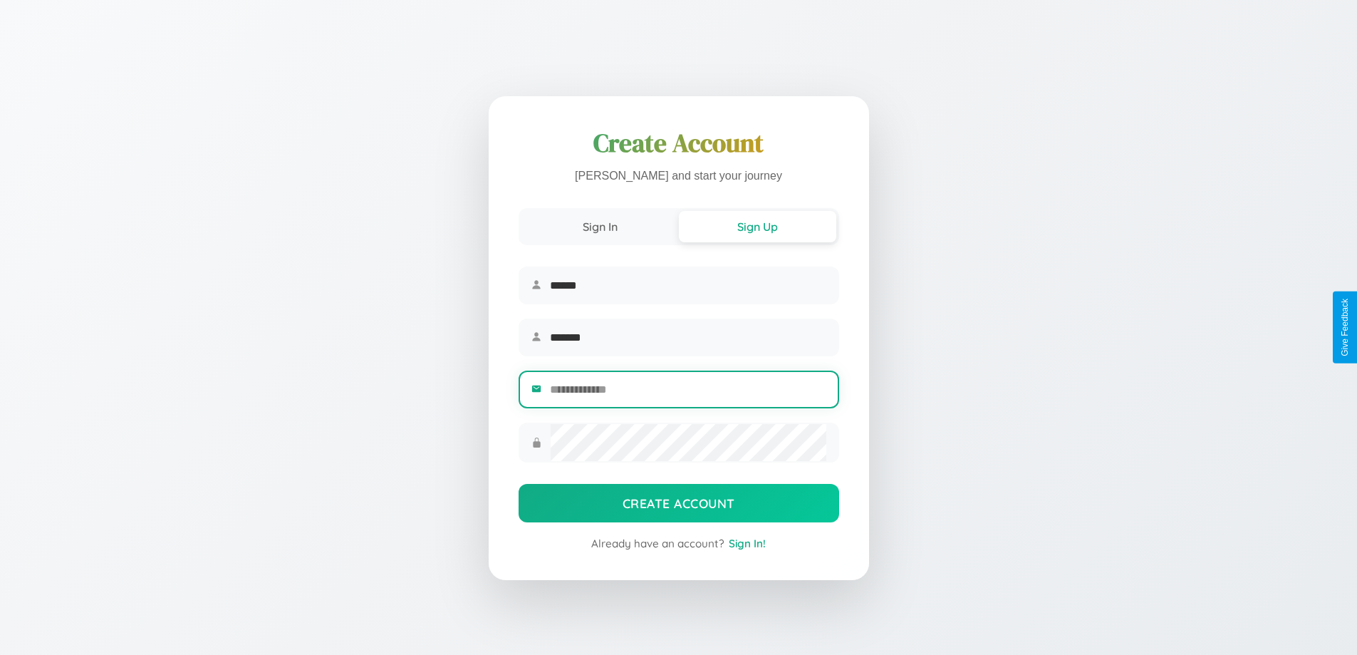
click at [687, 391] on input "email" at bounding box center [688, 389] width 276 height 35
type input "**********"
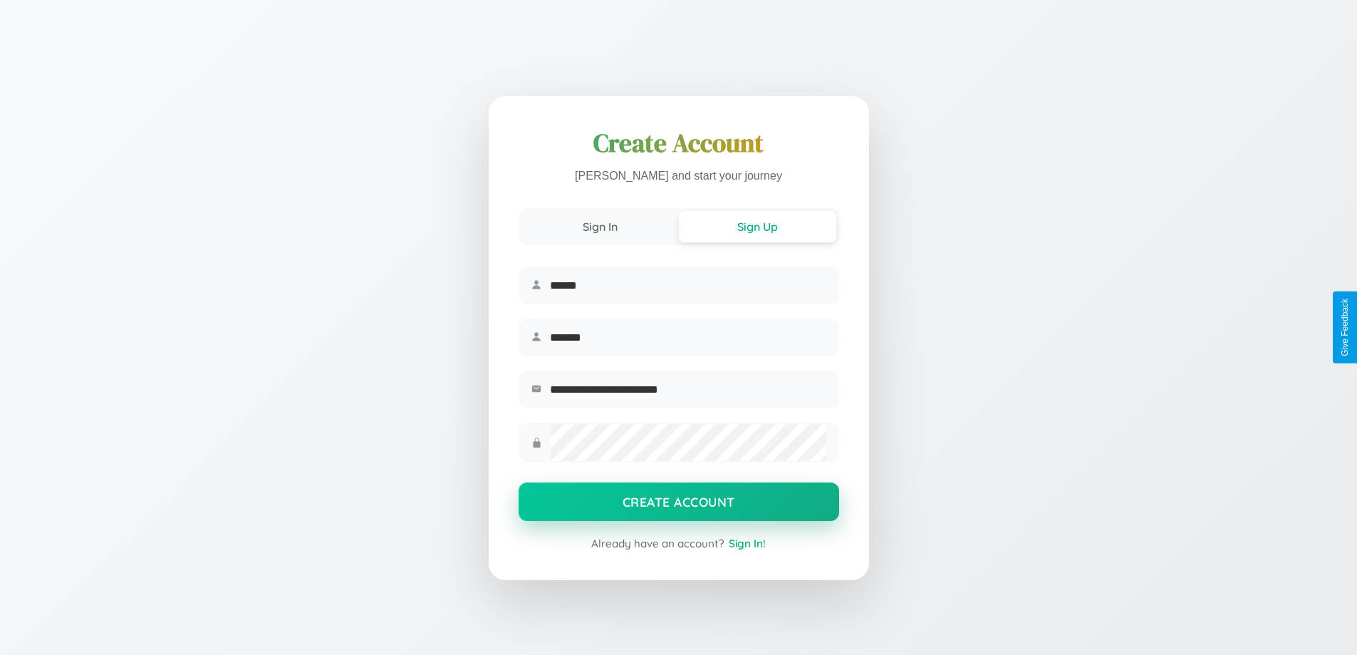
click at [678, 506] on button "Create Account" at bounding box center [679, 501] width 321 height 38
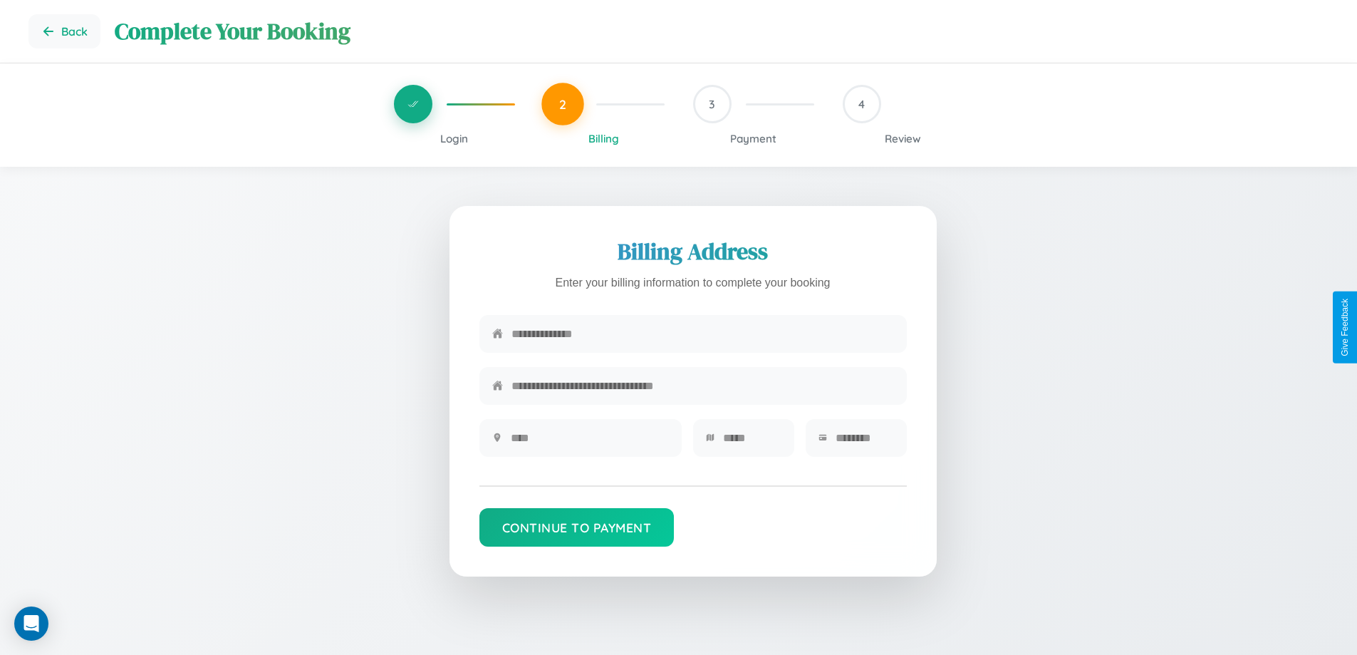
click at [702, 334] on input "text" at bounding box center [702, 333] width 382 height 35
type input "**********"
click at [589, 442] on input "text" at bounding box center [590, 437] width 158 height 35
type input "********"
click at [751, 442] on input "text" at bounding box center [752, 437] width 58 height 35
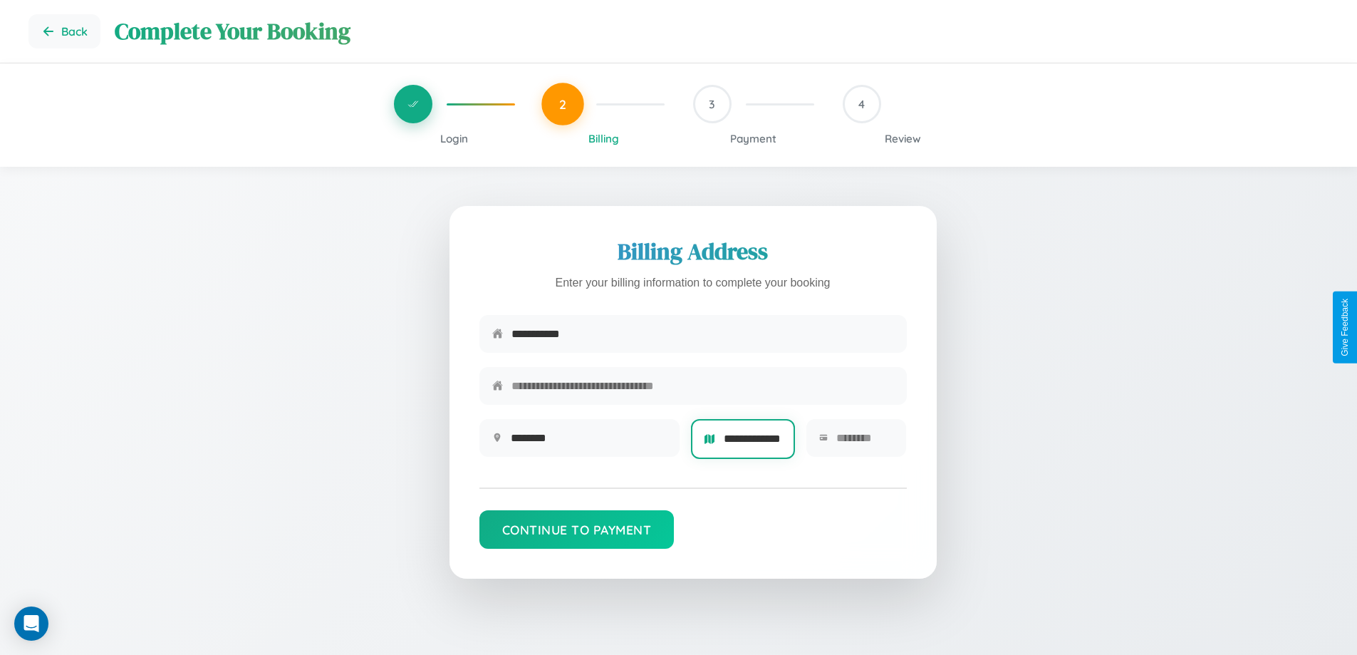
scroll to position [0, 26]
type input "**********"
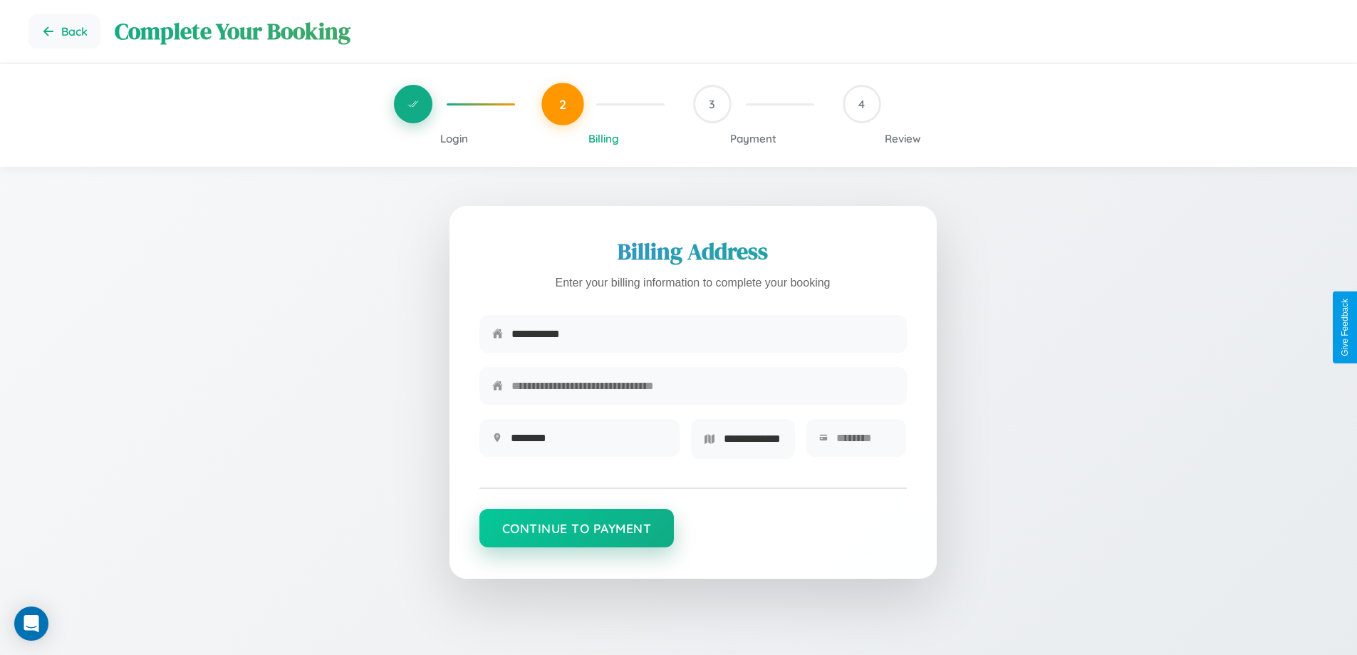
click at [576, 533] on button "Continue to Payment" at bounding box center [576, 528] width 195 height 38
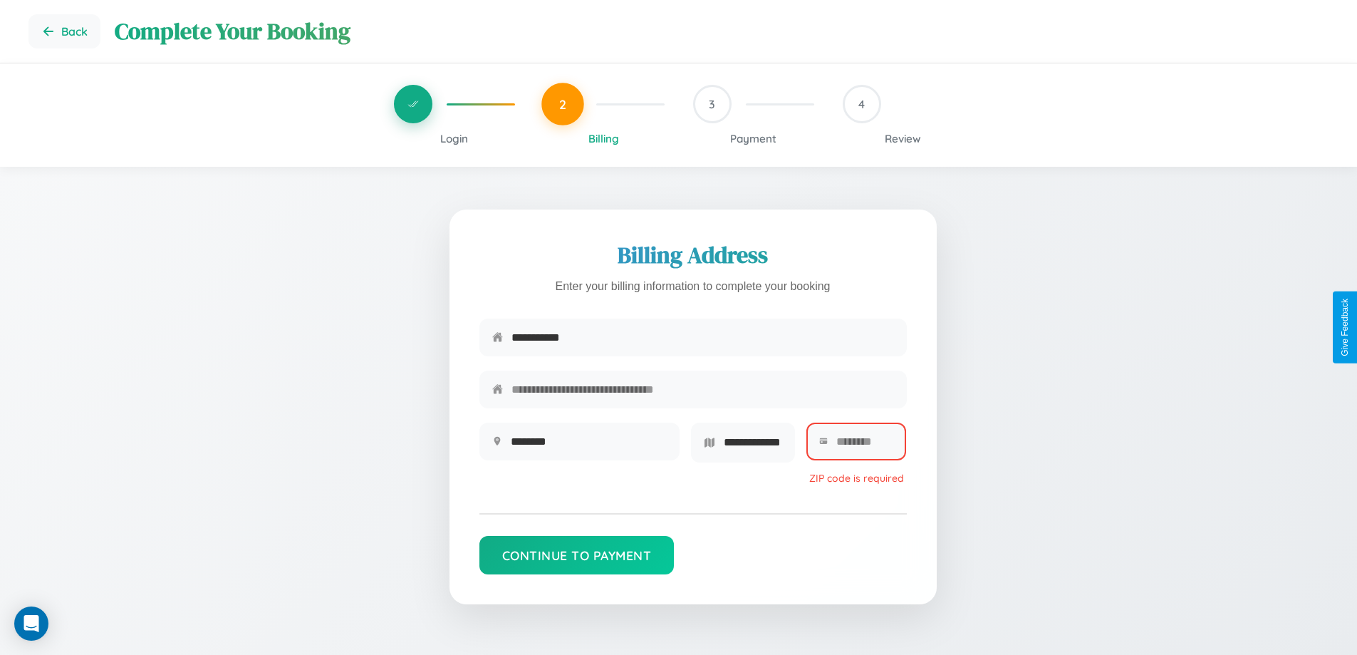
click at [454, 138] on span "Login" at bounding box center [454, 139] width 28 height 14
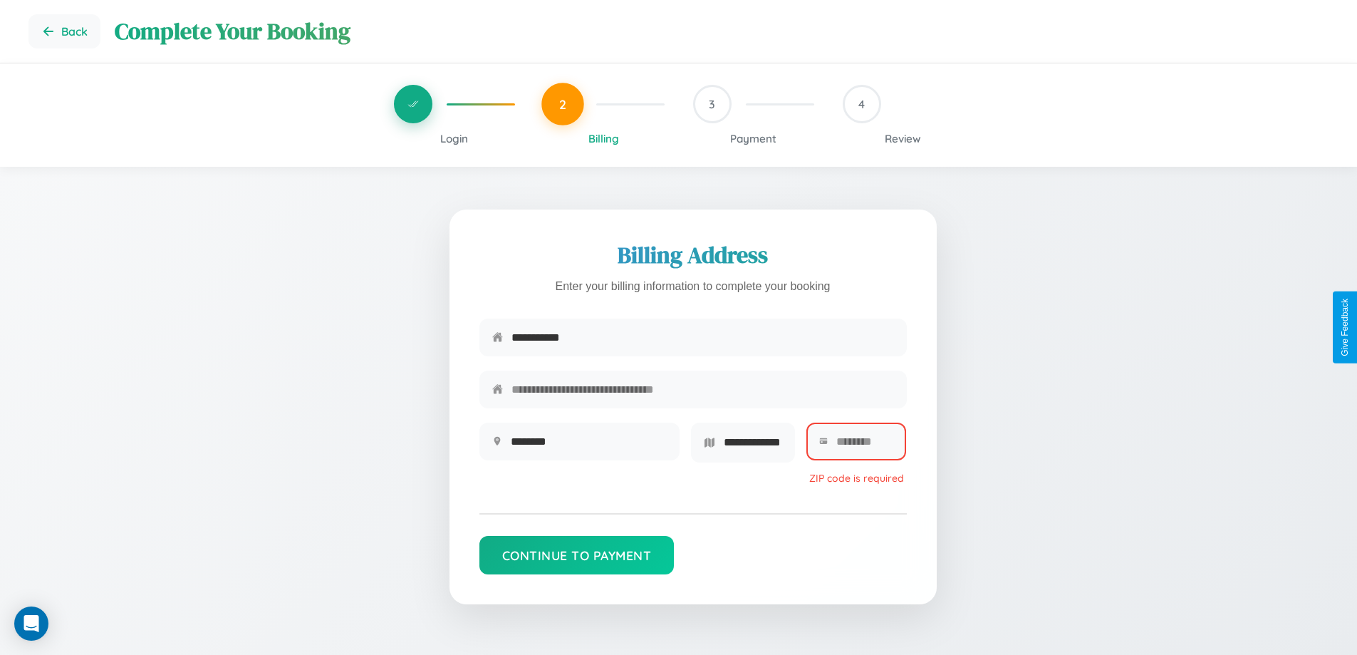
click at [454, 138] on span "Login" at bounding box center [454, 139] width 28 height 14
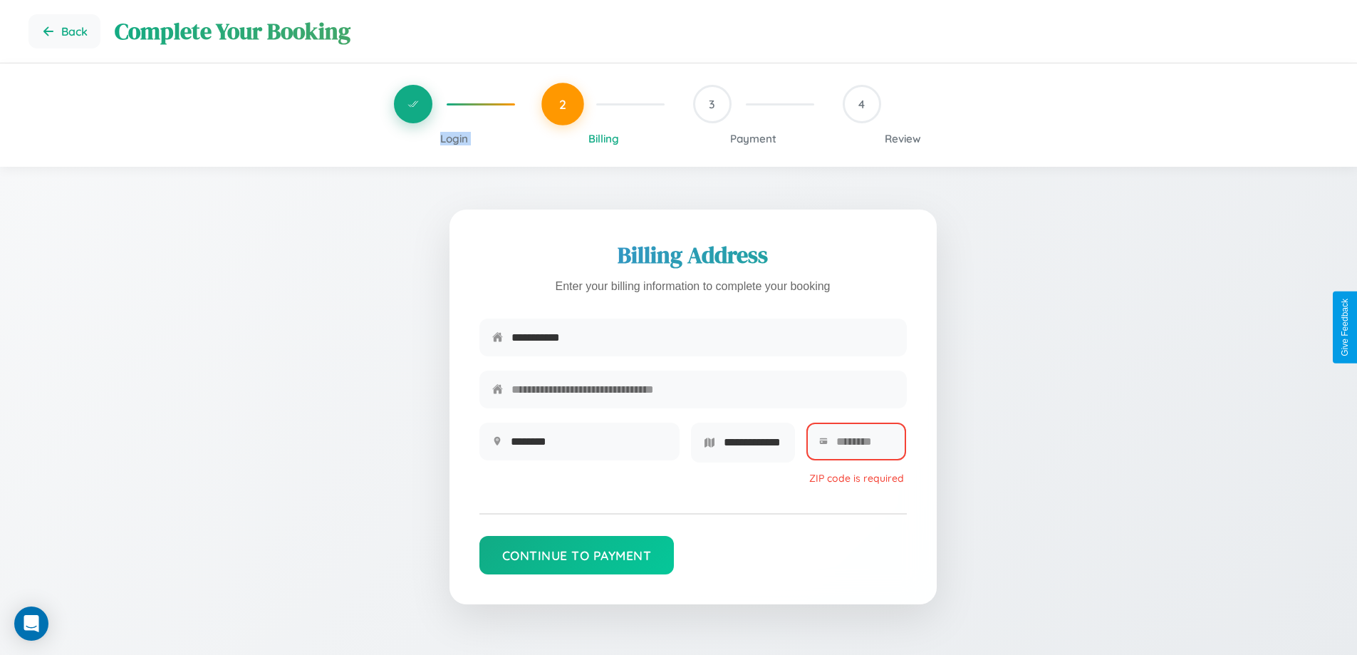
click at [454, 138] on span "Login" at bounding box center [454, 139] width 28 height 14
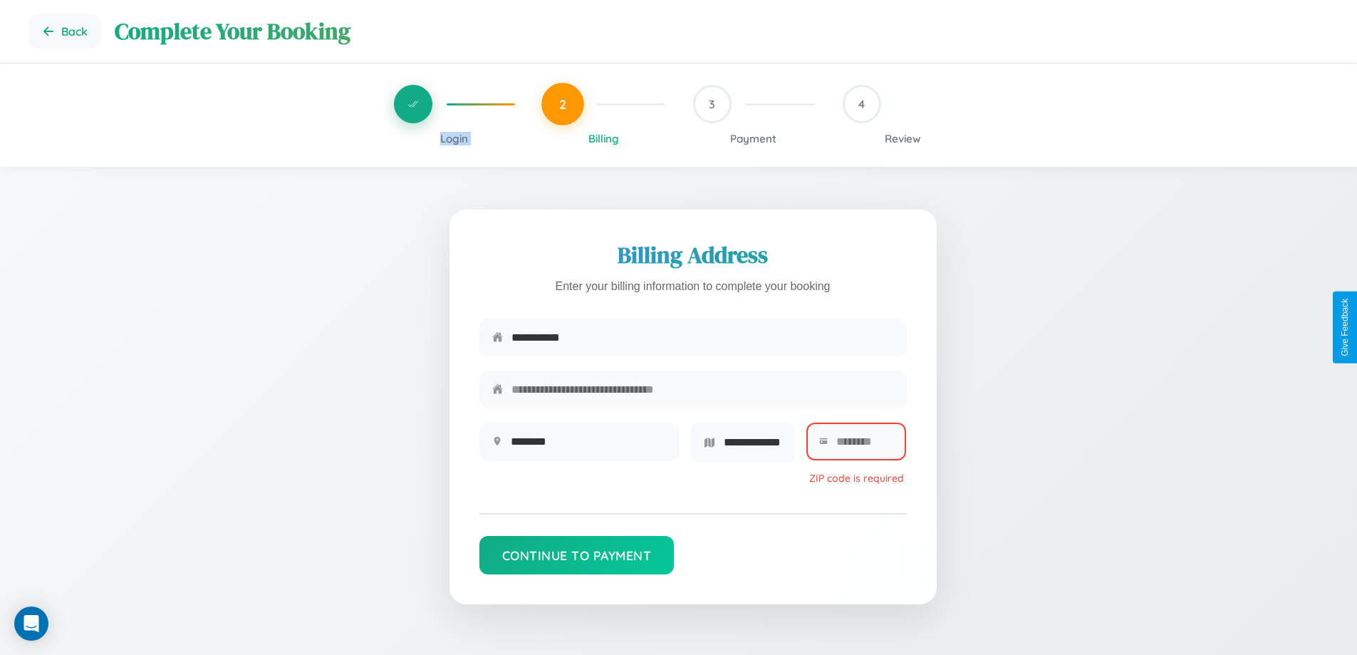
click at [454, 138] on span "Login" at bounding box center [454, 139] width 28 height 14
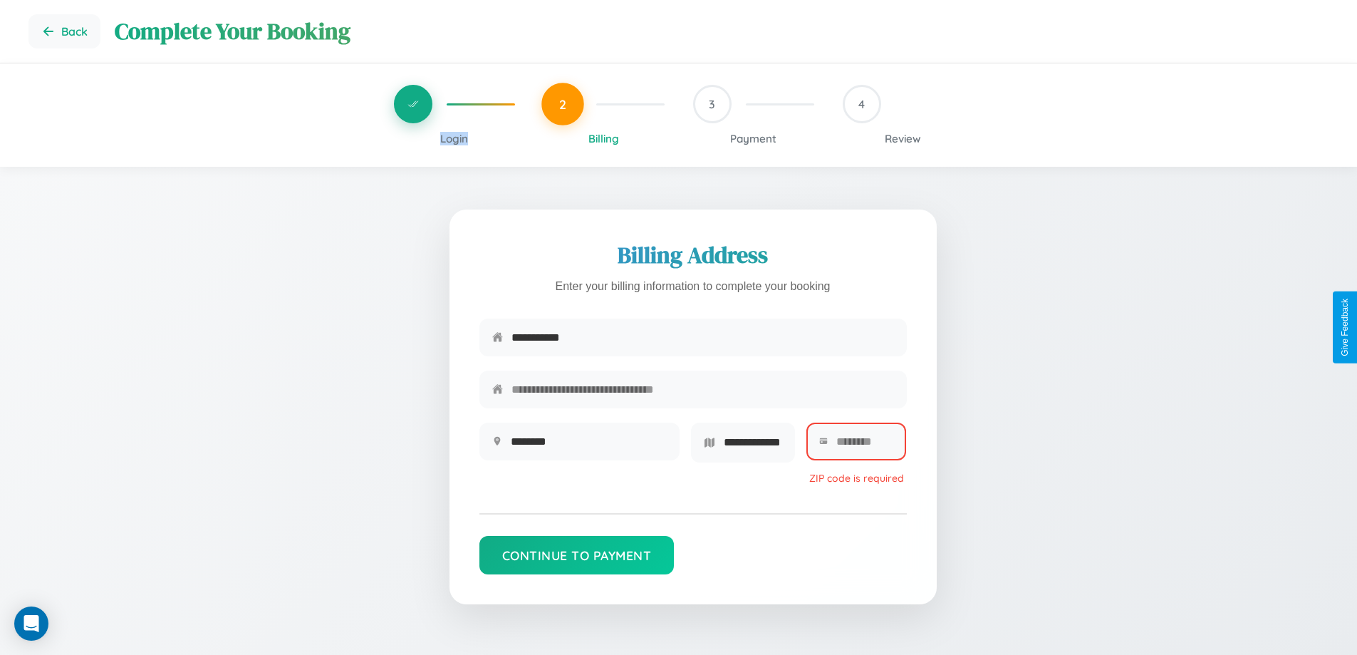
click at [454, 138] on span "Login" at bounding box center [454, 139] width 28 height 14
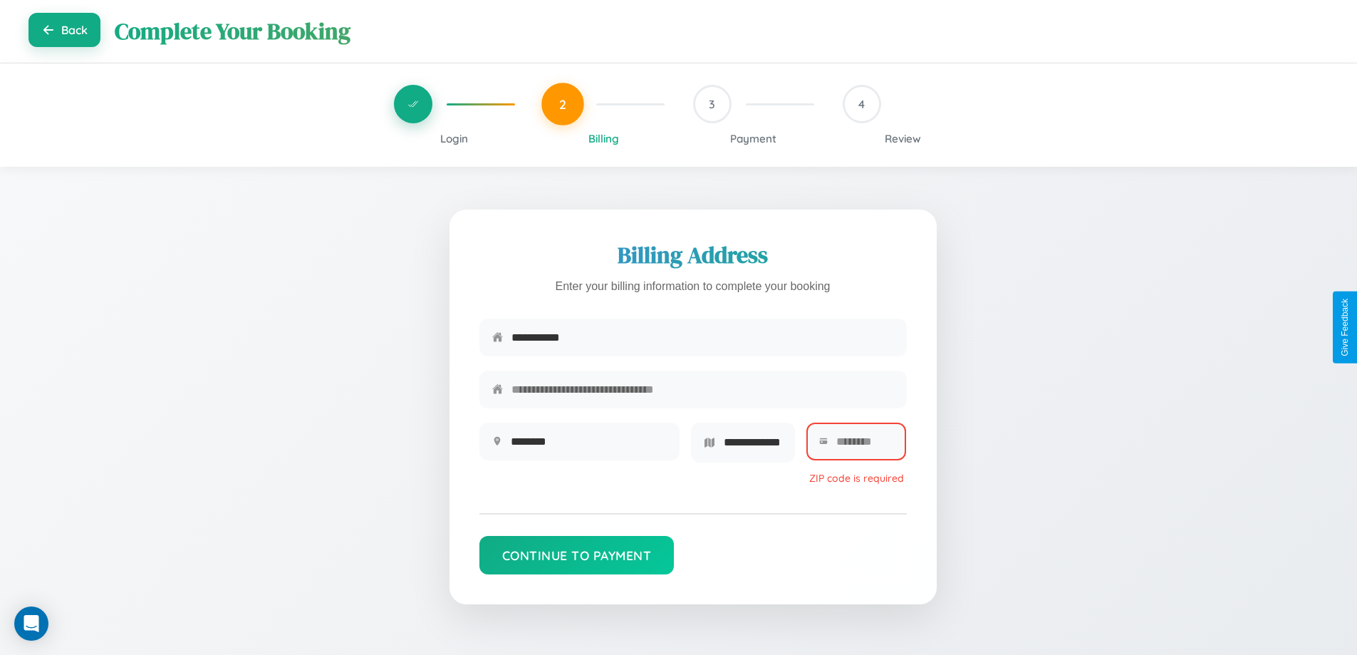
click at [64, 31] on button "Back" at bounding box center [64, 30] width 72 height 34
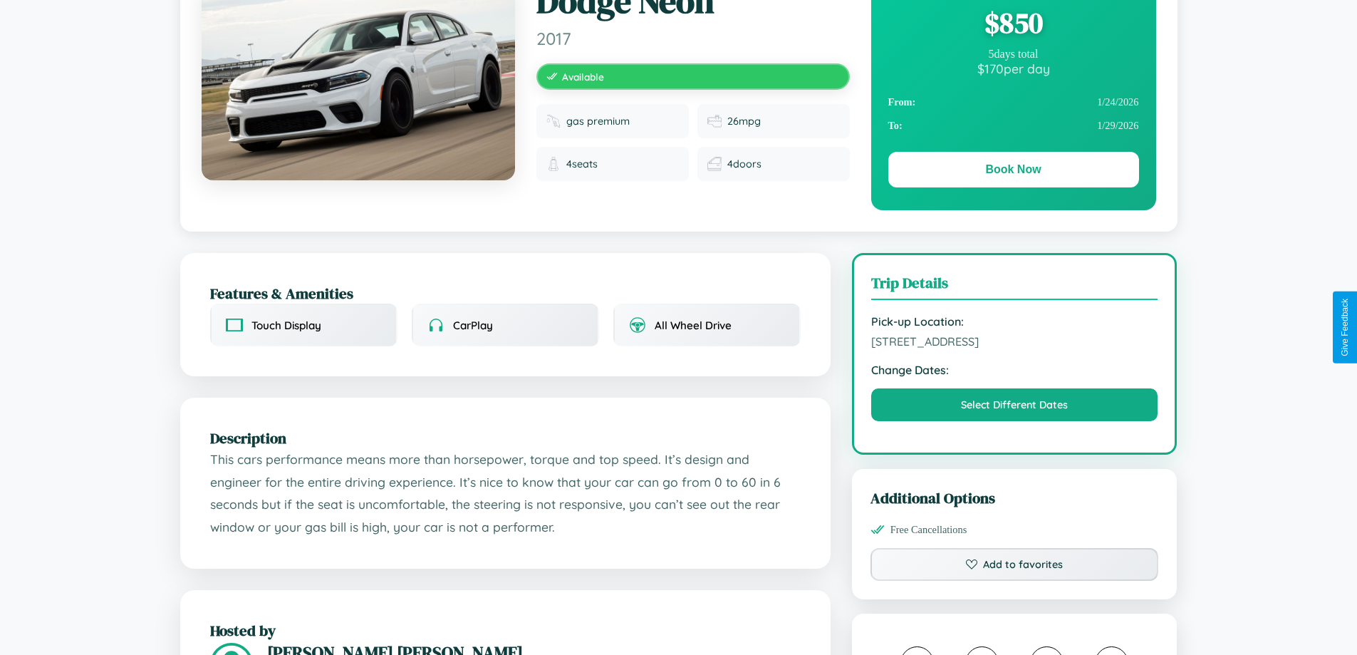
scroll to position [147, 0]
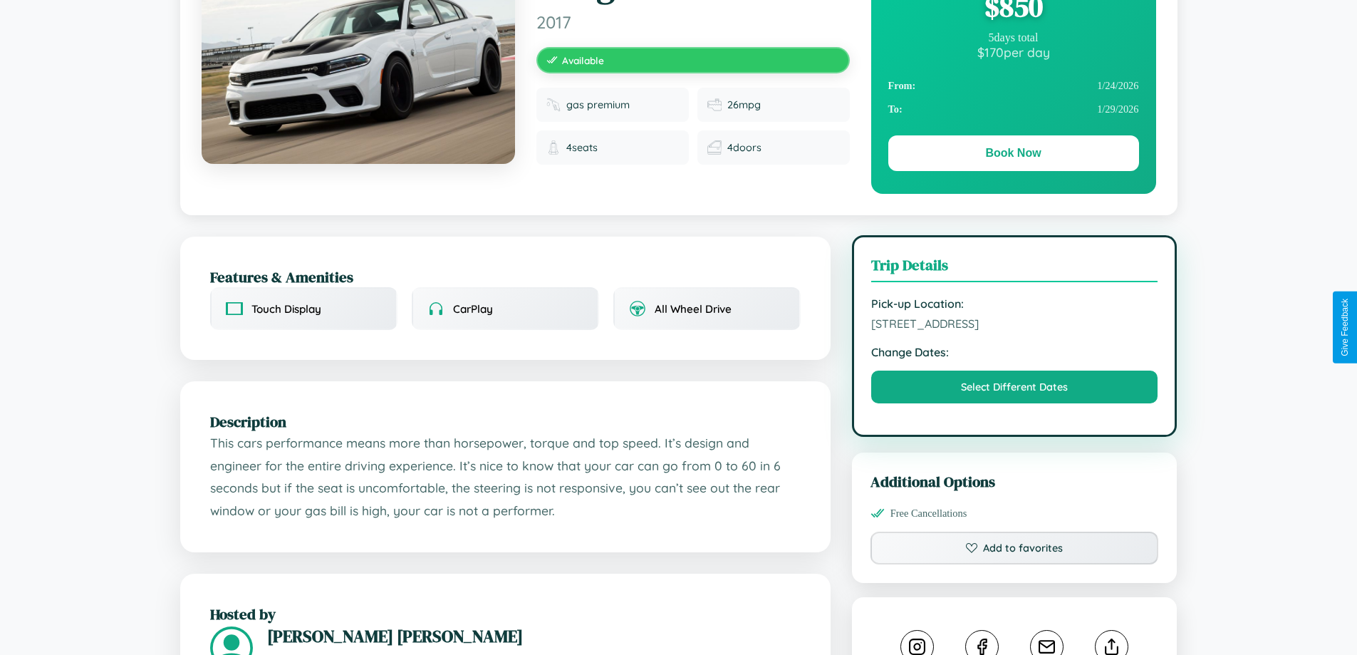
click at [1014, 326] on span "1261 Lake Street Paris 36525 France" at bounding box center [1014, 323] width 287 height 14
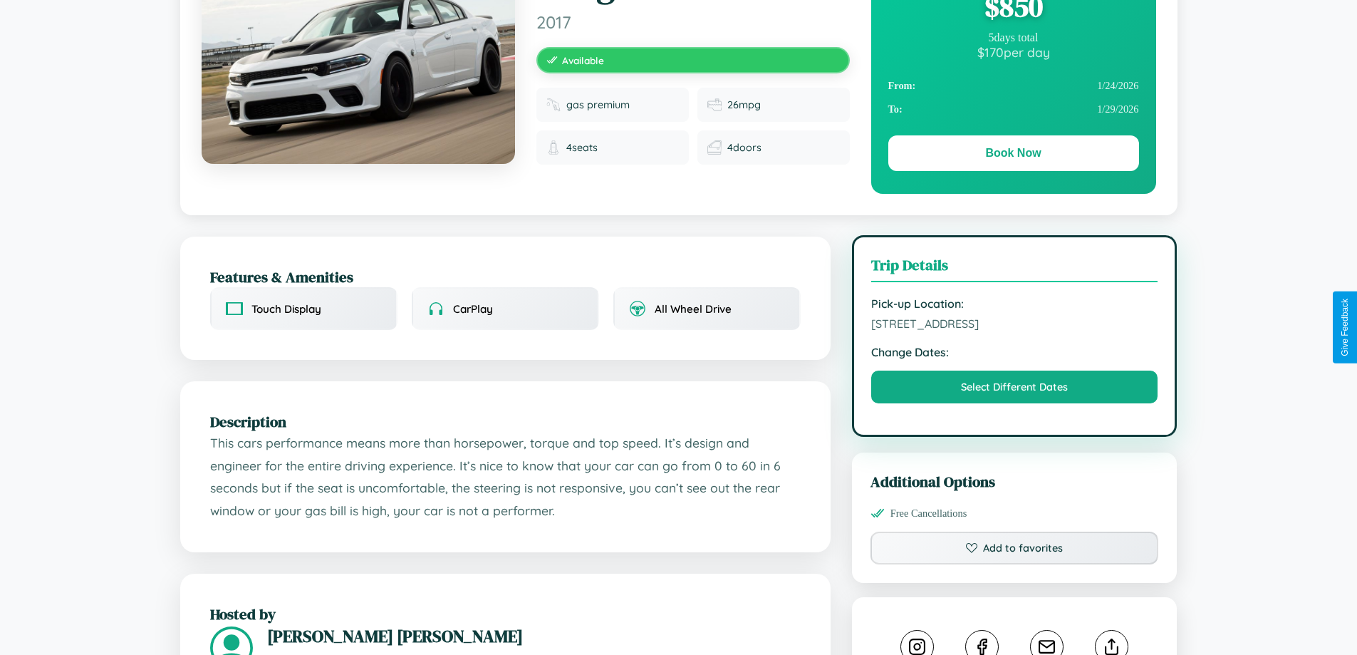
click at [1014, 326] on span "1261 Lake Street Paris 36525 France" at bounding box center [1014, 323] width 287 height 14
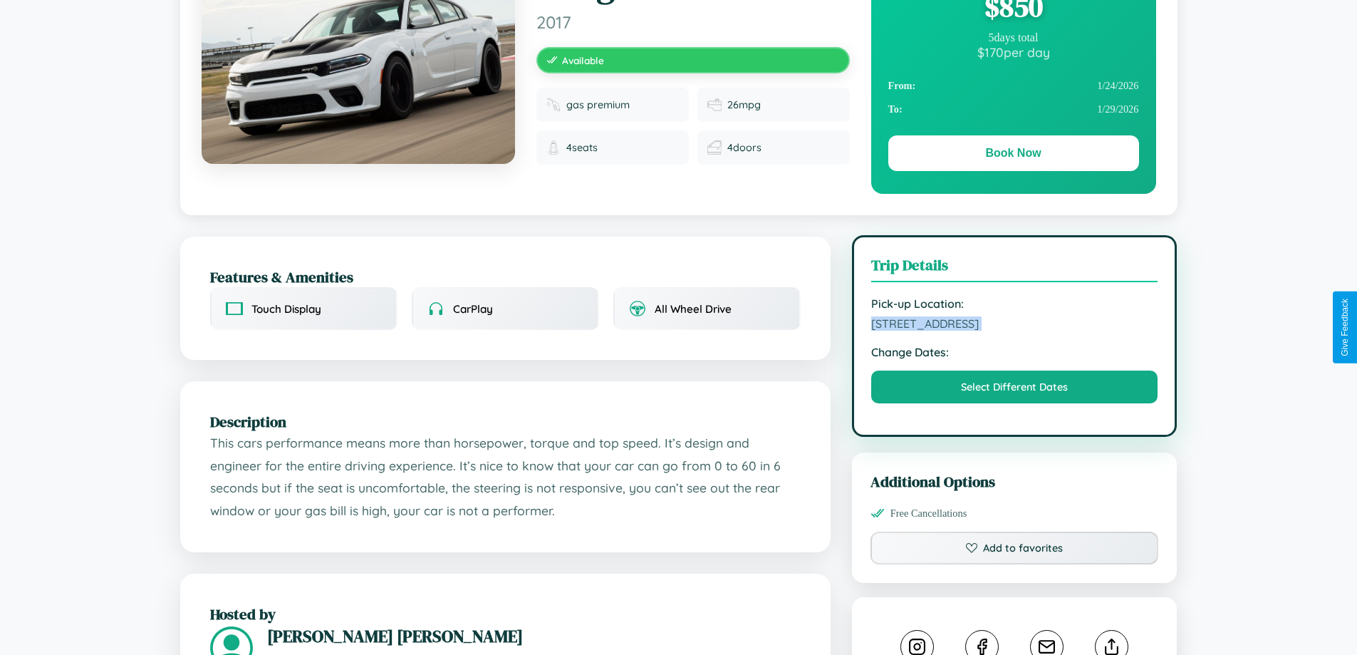
click at [1014, 326] on span "1261 Lake Street Paris 36525 France" at bounding box center [1014, 323] width 287 height 14
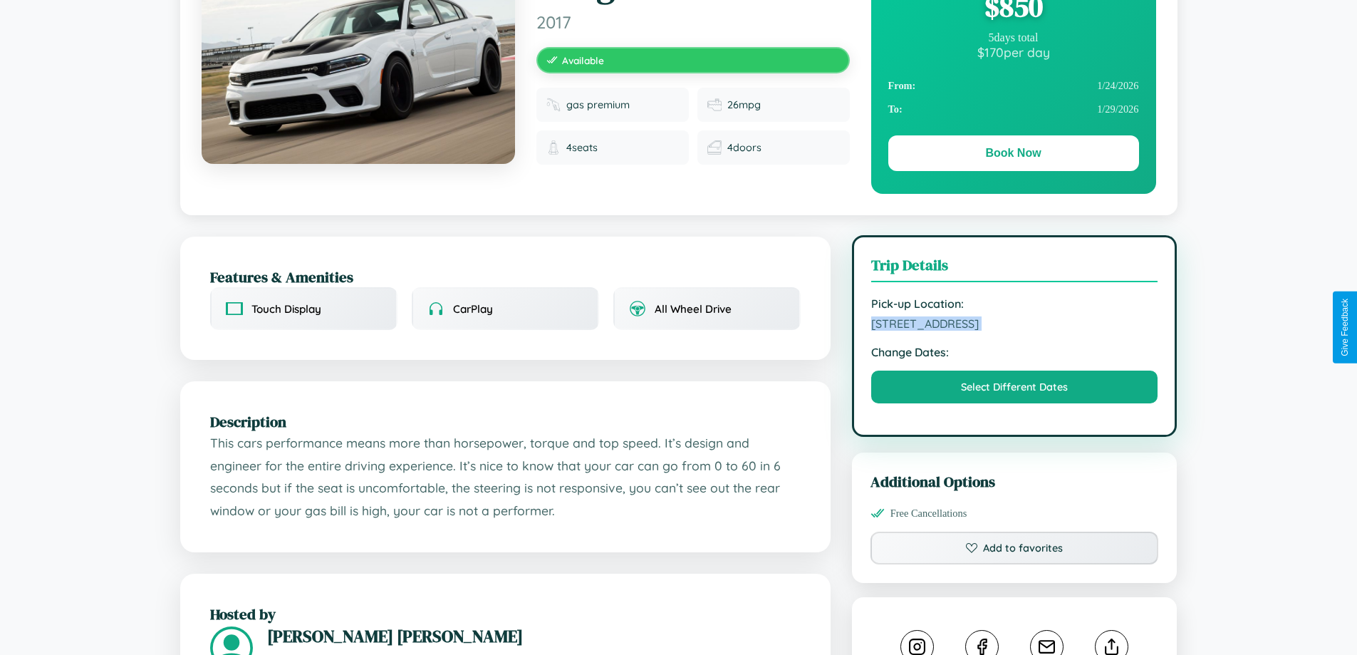
click at [1014, 326] on span "1261 Lake Street Paris 36525 France" at bounding box center [1014, 323] width 287 height 14
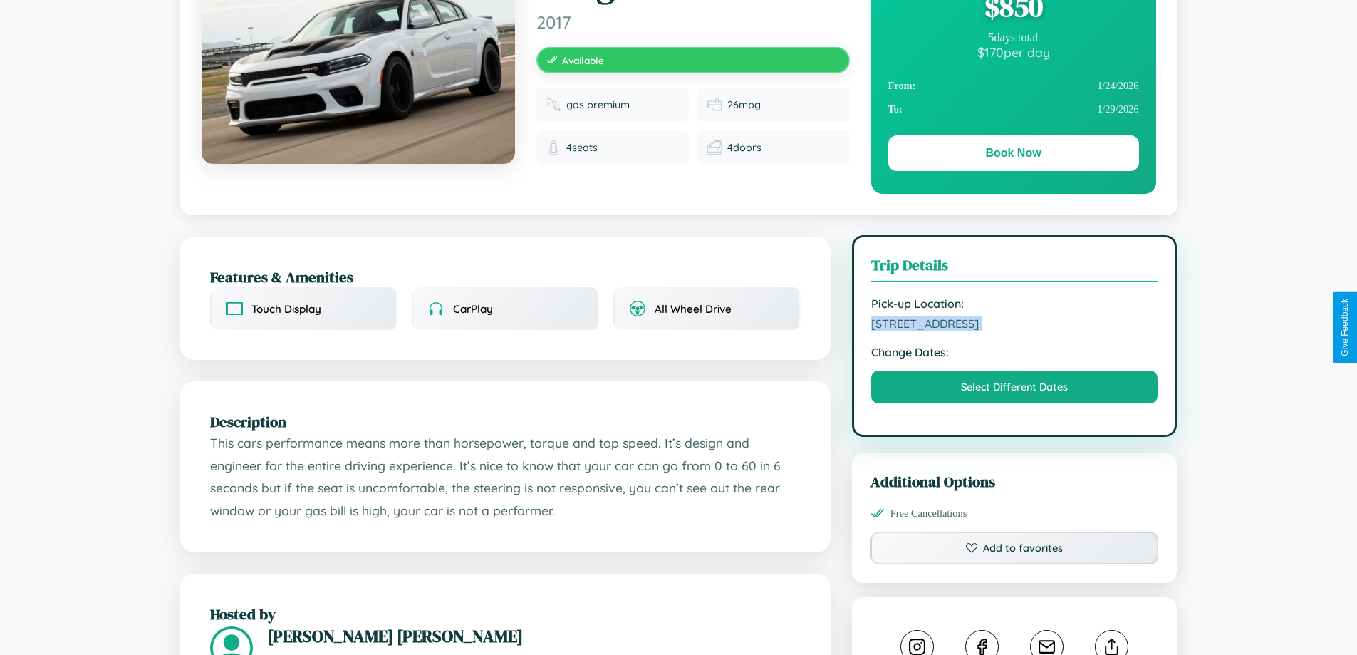
click at [1014, 326] on span "1261 Lake Street Paris 36525 France" at bounding box center [1014, 323] width 287 height 14
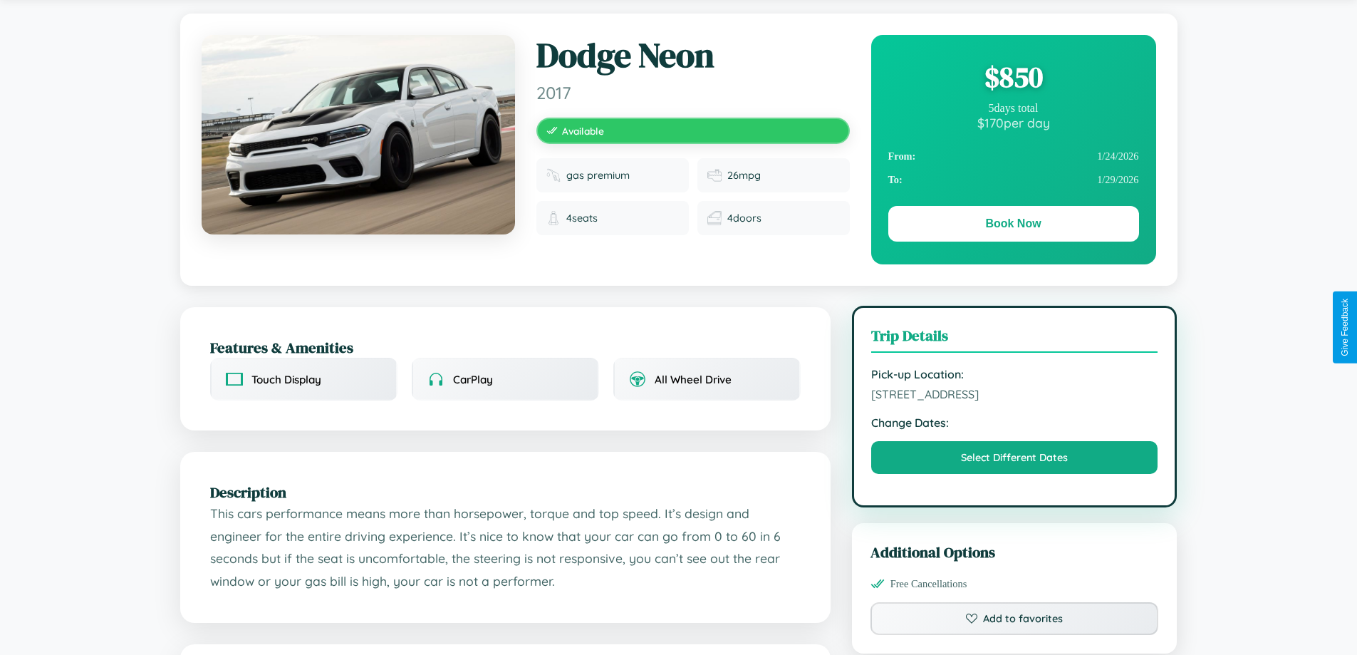
scroll to position [0, 0]
